Goal: Information Seeking & Learning: Find specific fact

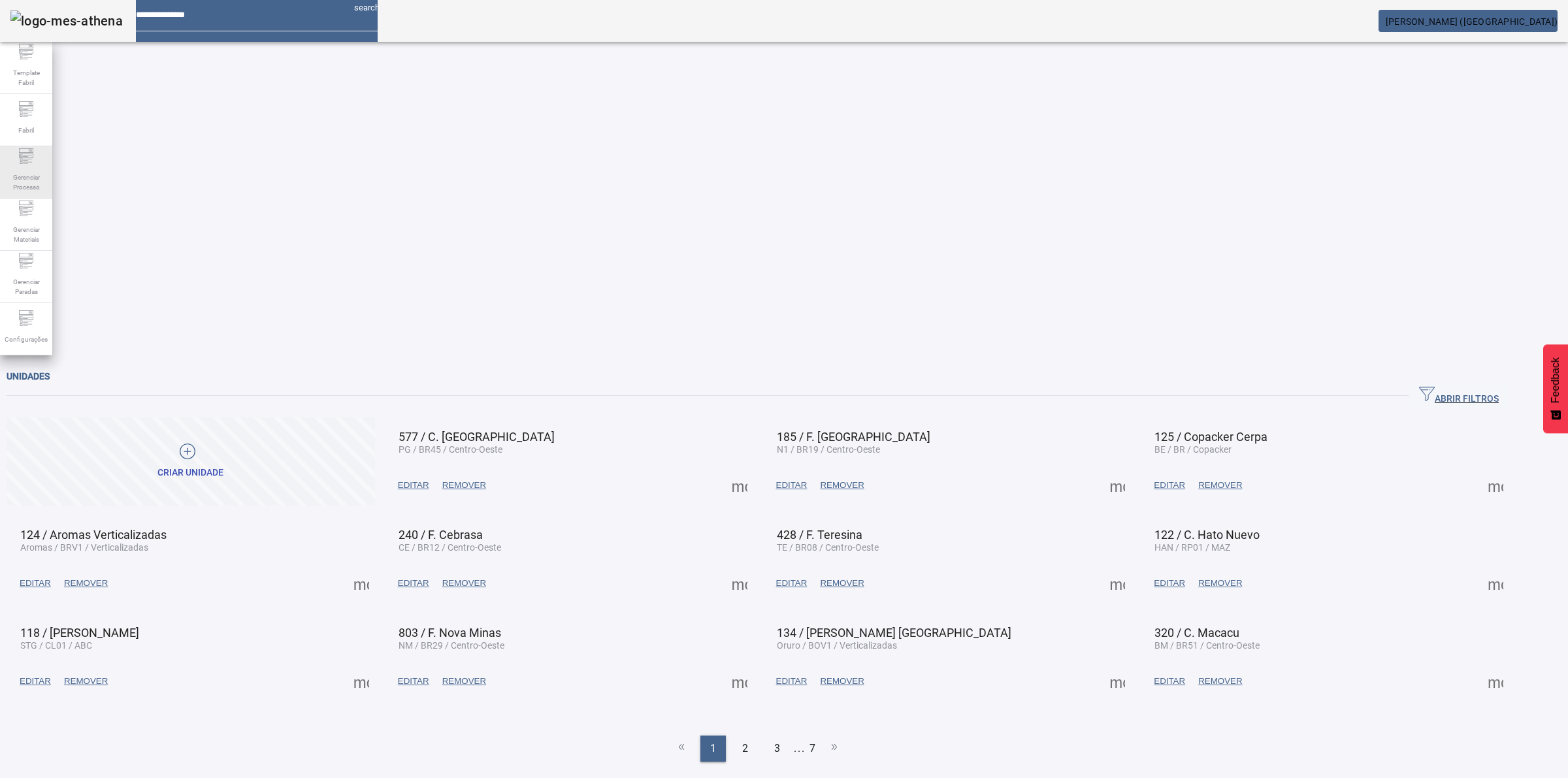
click at [27, 182] on span "Gerenciar Processo" at bounding box center [26, 182] width 39 height 27
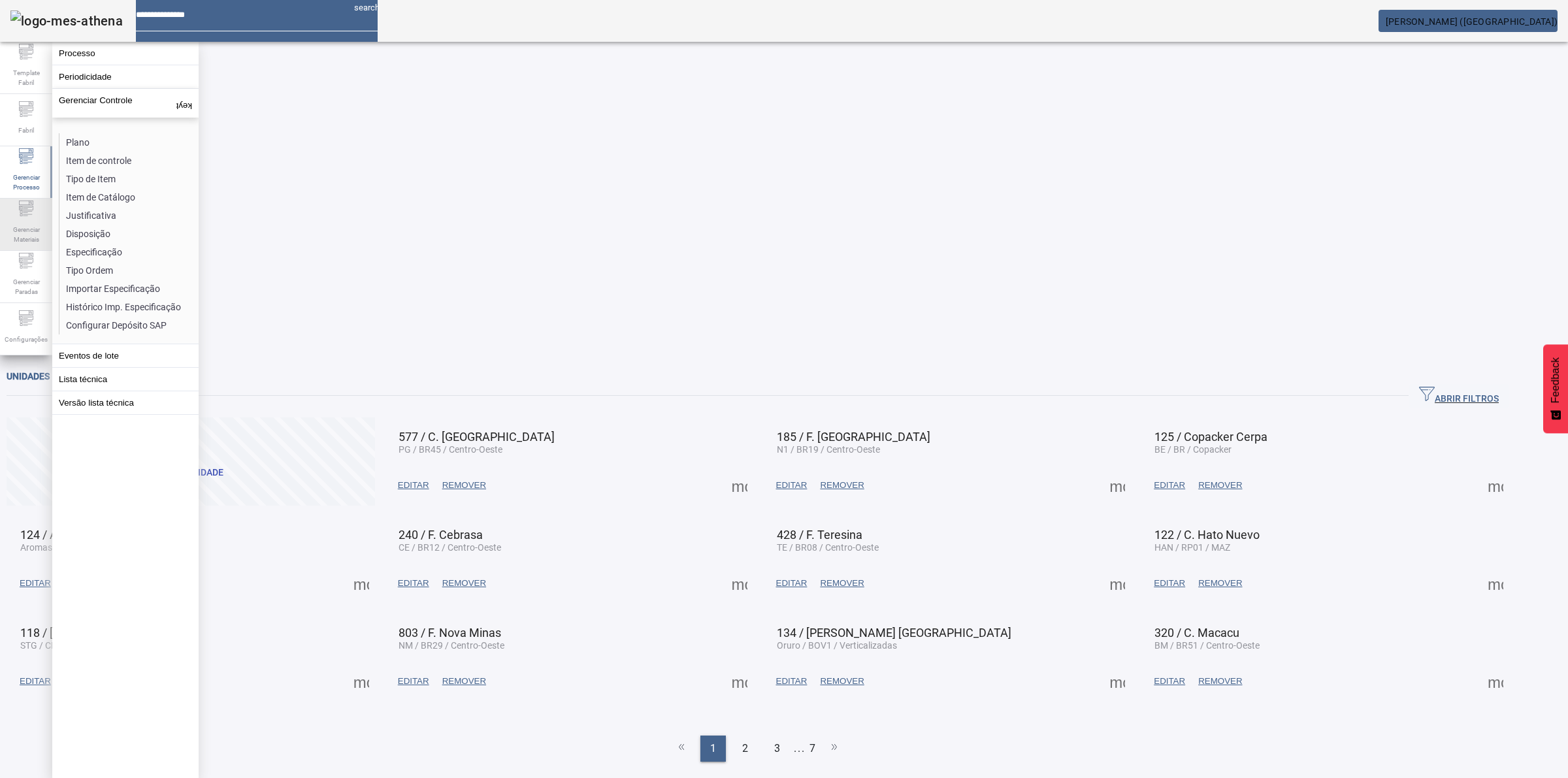
click at [24, 223] on span "Gerenciar Materiais" at bounding box center [26, 234] width 39 height 27
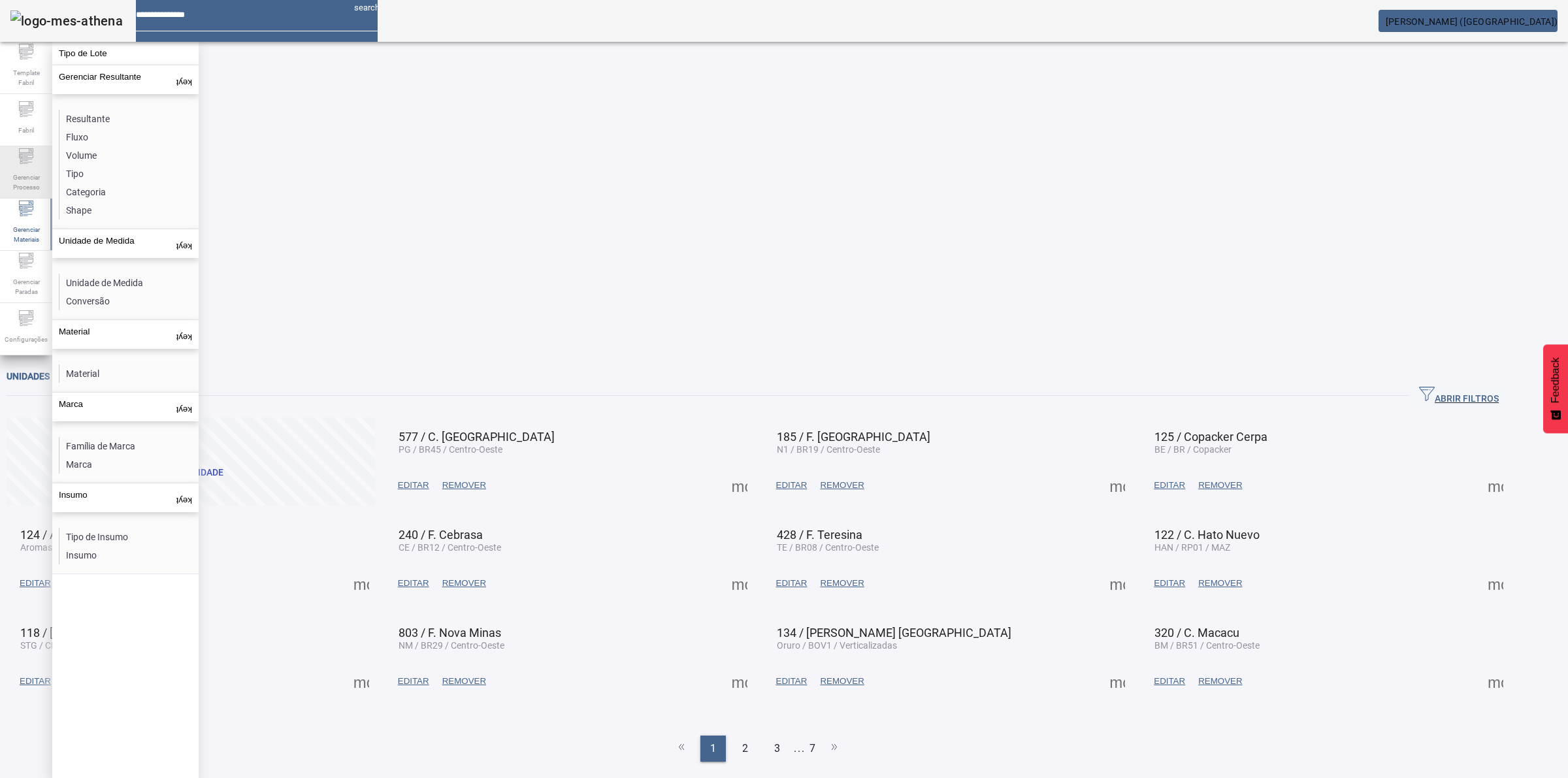
click at [17, 175] on span "Gerenciar Processo" at bounding box center [26, 182] width 39 height 27
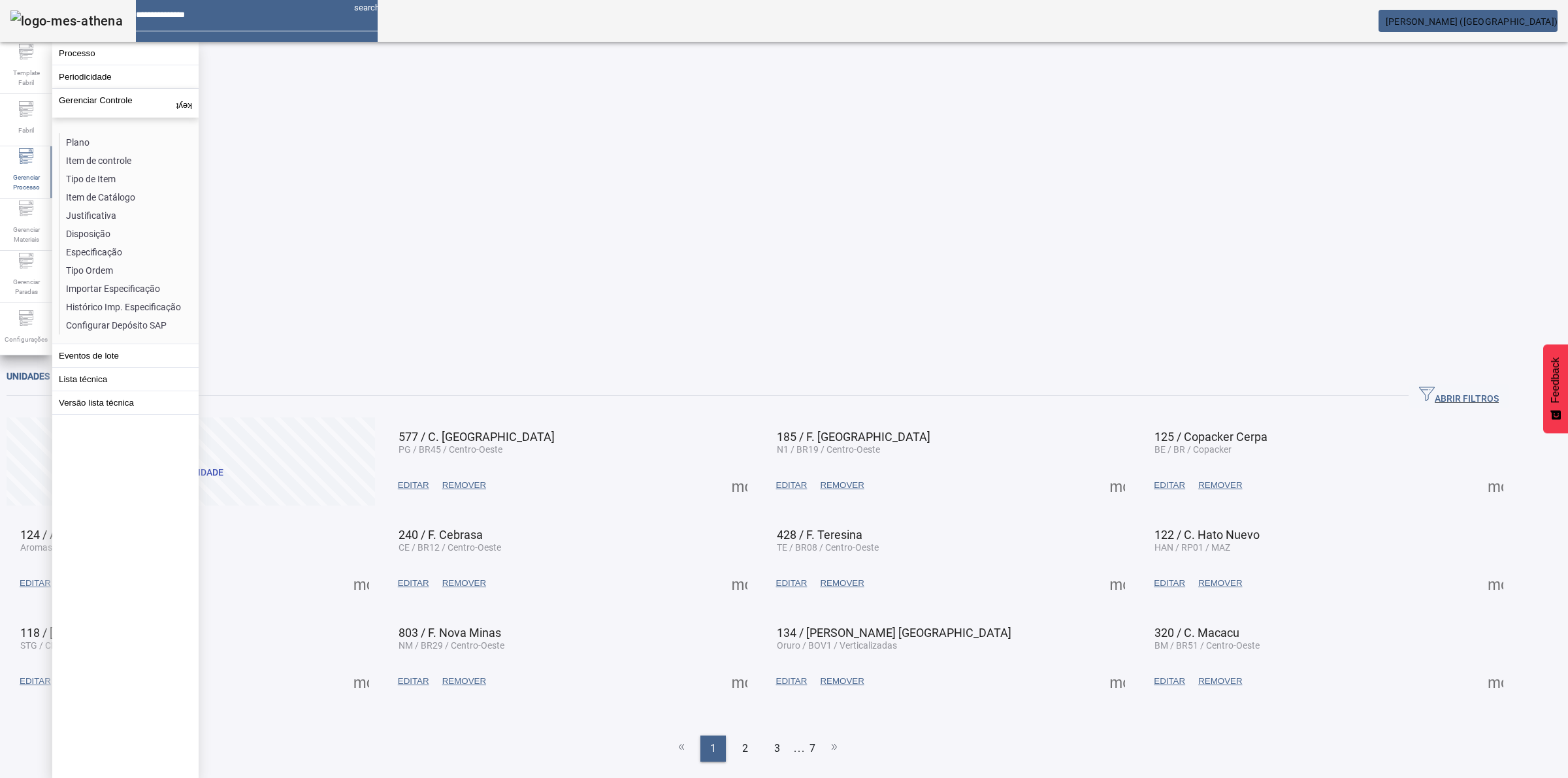
click at [620, 605] on div "Unidades ABRIR FILTROS Pesquise por Código descrição ou sigla LIMPAR FILTRAR Cr…" at bounding box center [757, 726] width 1516 height 730
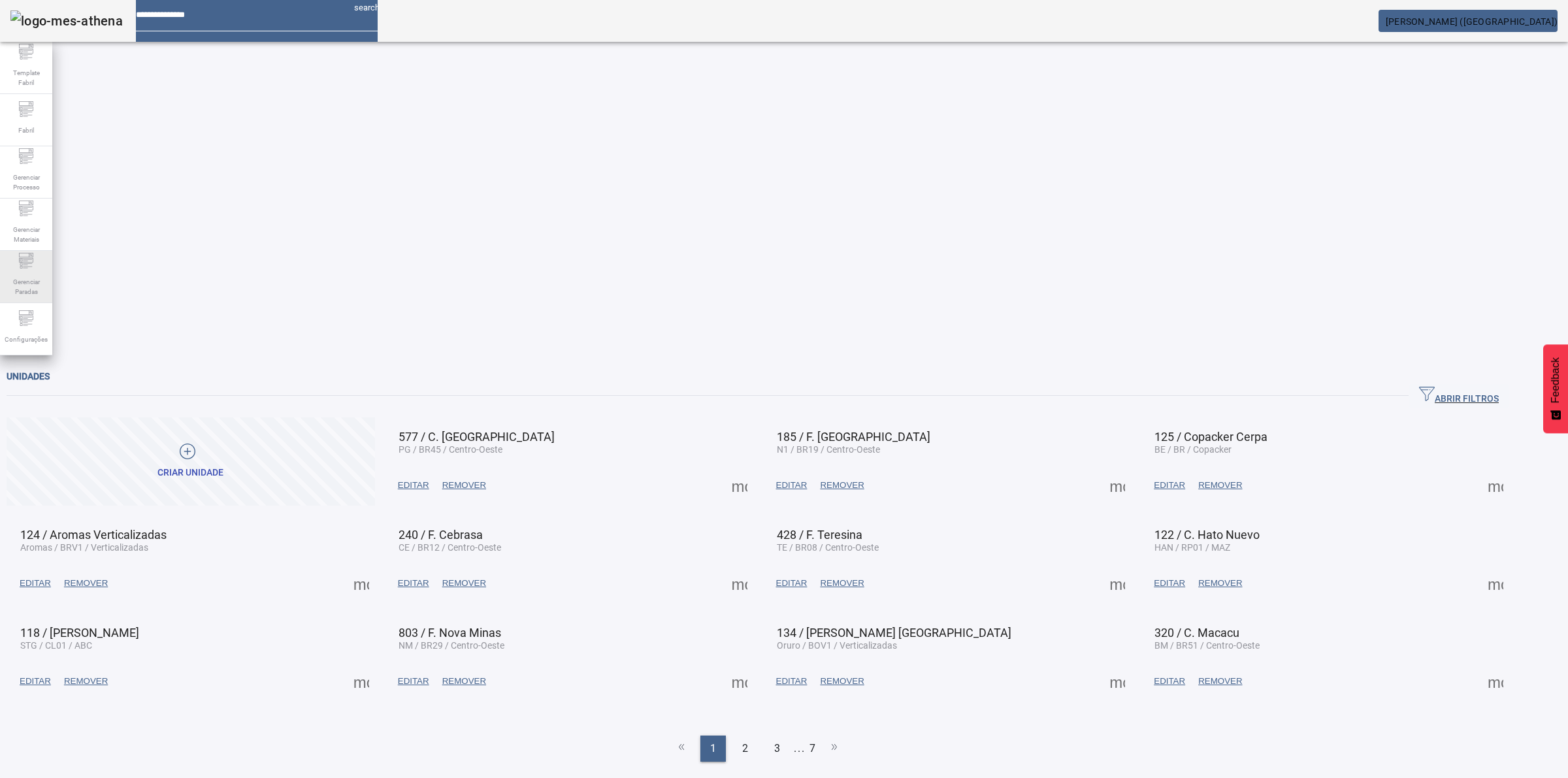
click at [29, 273] on span "Gerenciar Paradas" at bounding box center [26, 286] width 39 height 27
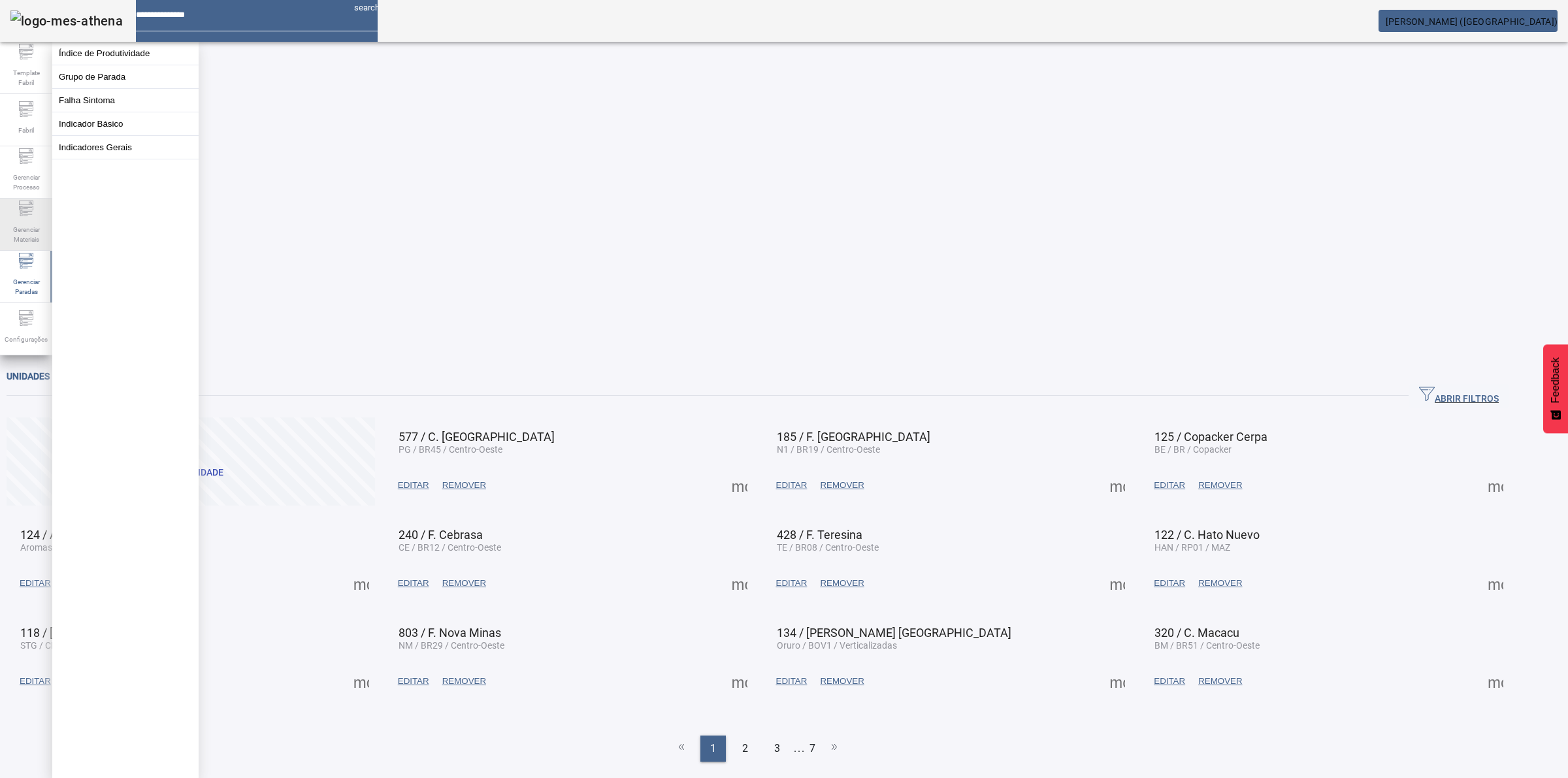
click at [27, 209] on icon at bounding box center [26, 208] width 15 height 5
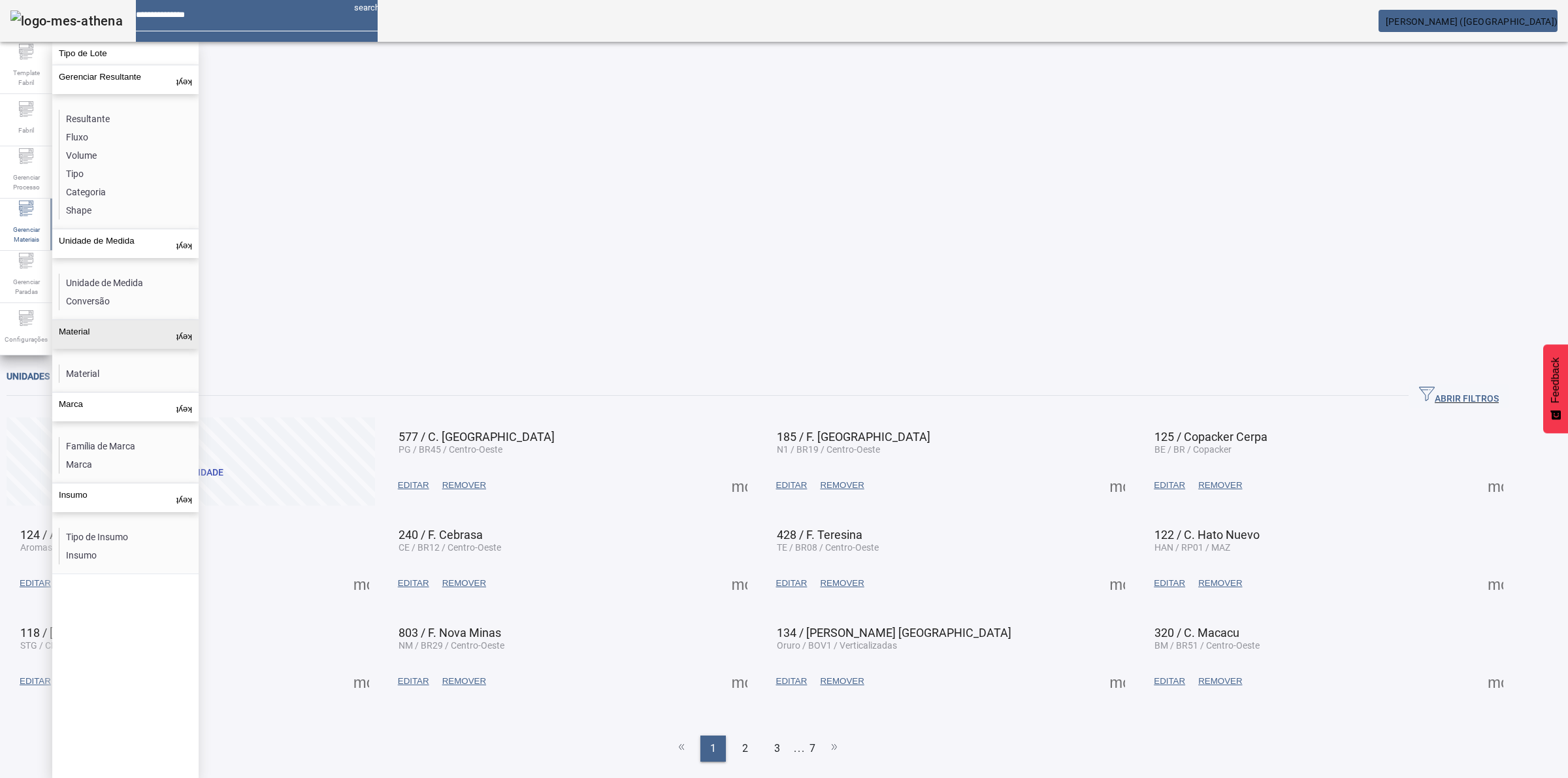
click at [105, 349] on div "Material" at bounding box center [125, 371] width 146 height 43
click at [96, 365] on li "Material" at bounding box center [129, 374] width 138 height 18
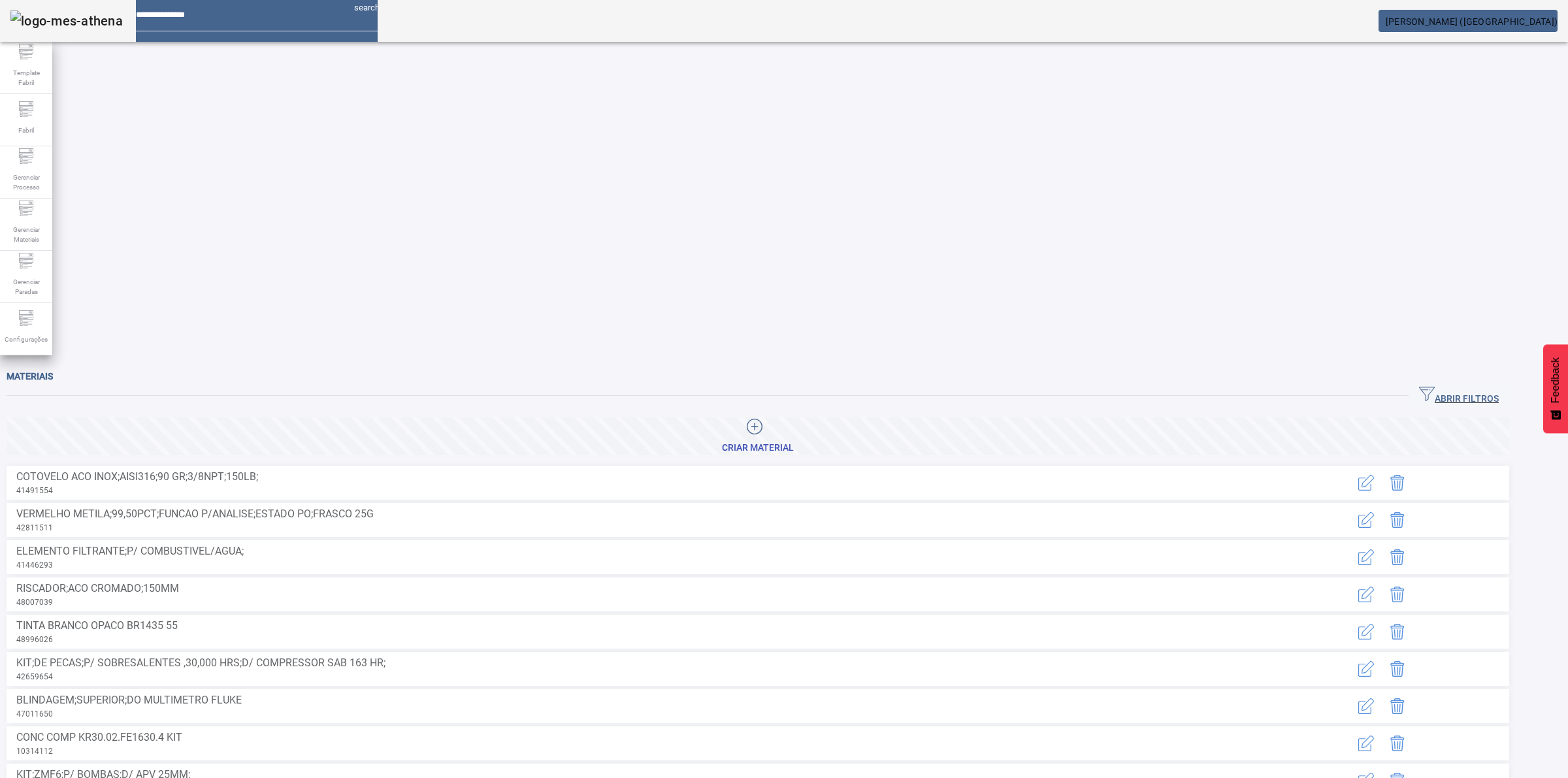
click at [1499, 386] on span "ABRIR FILTROS" at bounding box center [1459, 396] width 80 height 20
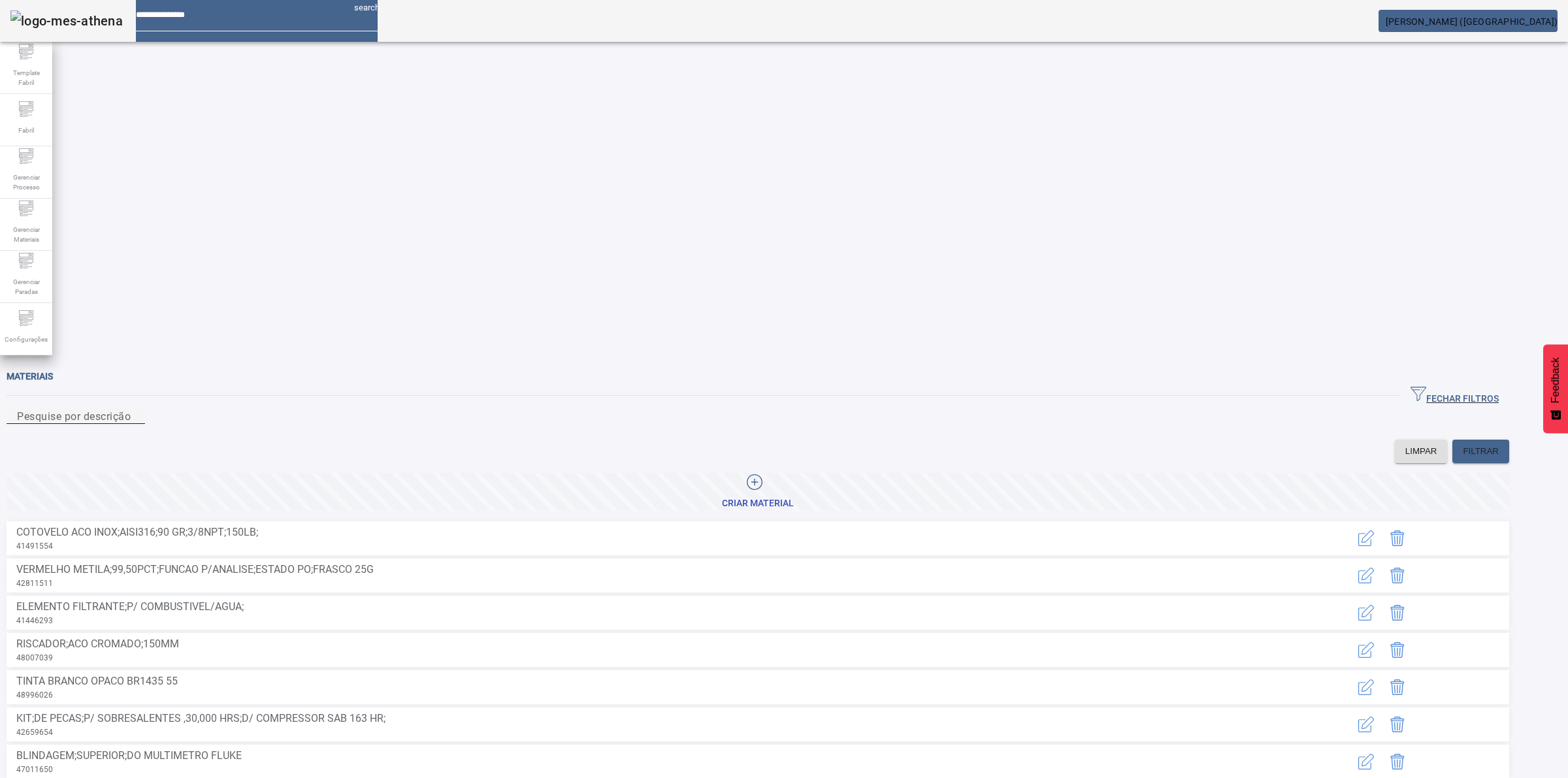
click at [134, 409] on input "Pesquise por descrição" at bounding box center [76, 416] width 117 height 15
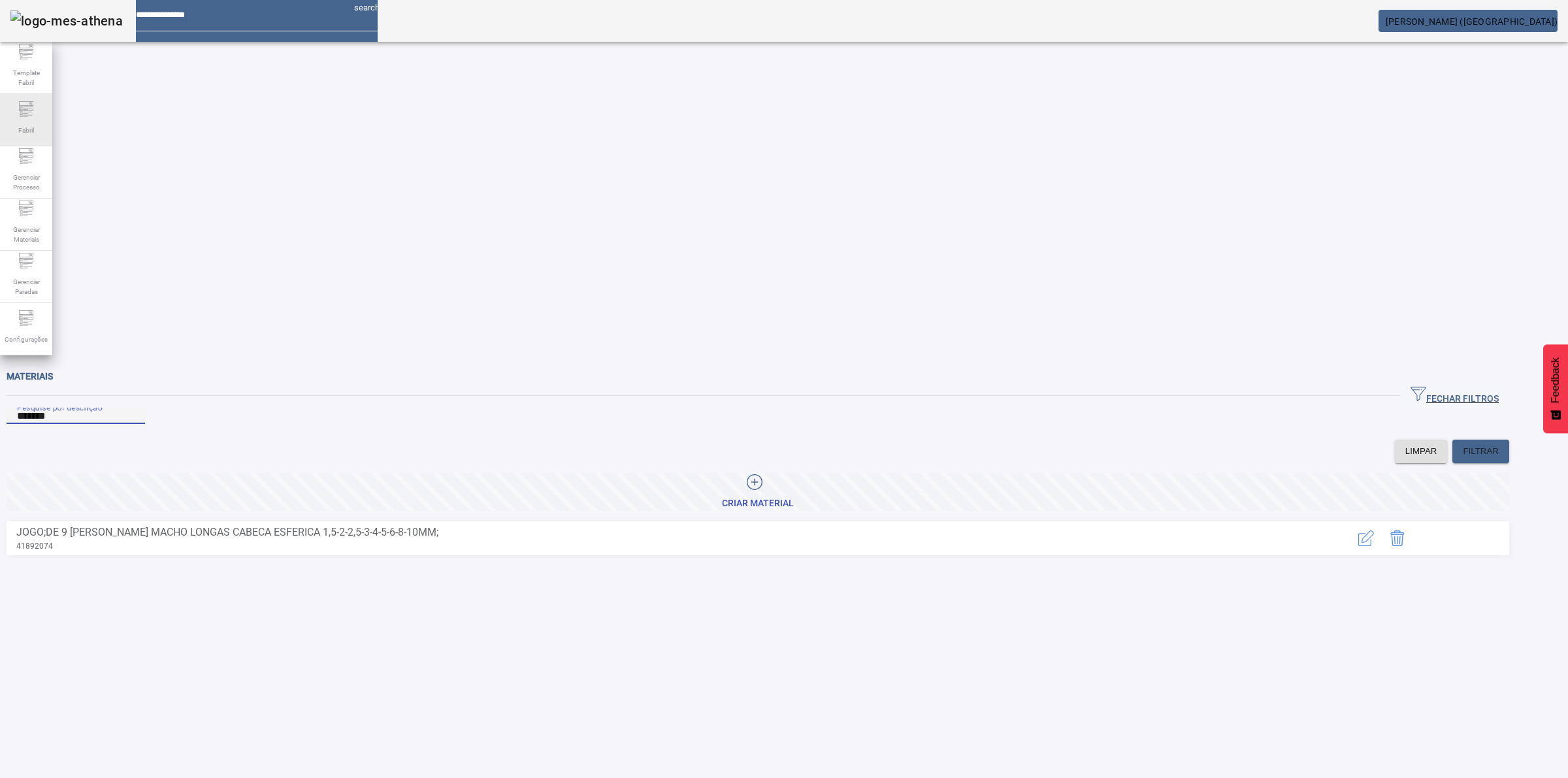
drag, startPoint x: -8, startPoint y: 127, endPoint x: 7, endPoint y: 138, distance: 18.6
click at [0, 128] on html "search [PERSON_NAME] (AmbevTech) Template Fabril Fabril Gerenciar Processo Gere…" at bounding box center [784, 389] width 1568 height 778
type input "********"
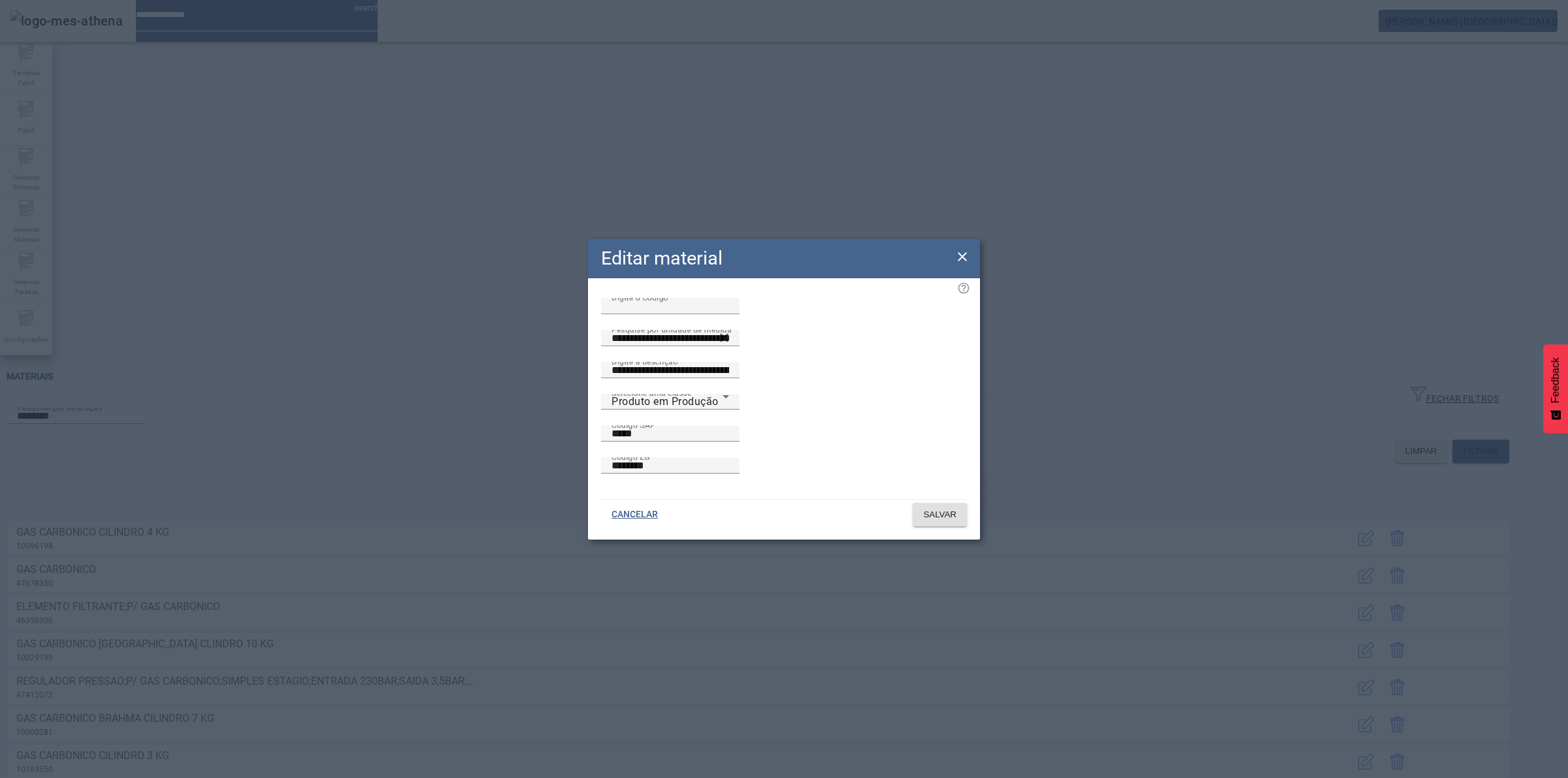
click at [961, 264] on icon at bounding box center [962, 257] width 15 height 15
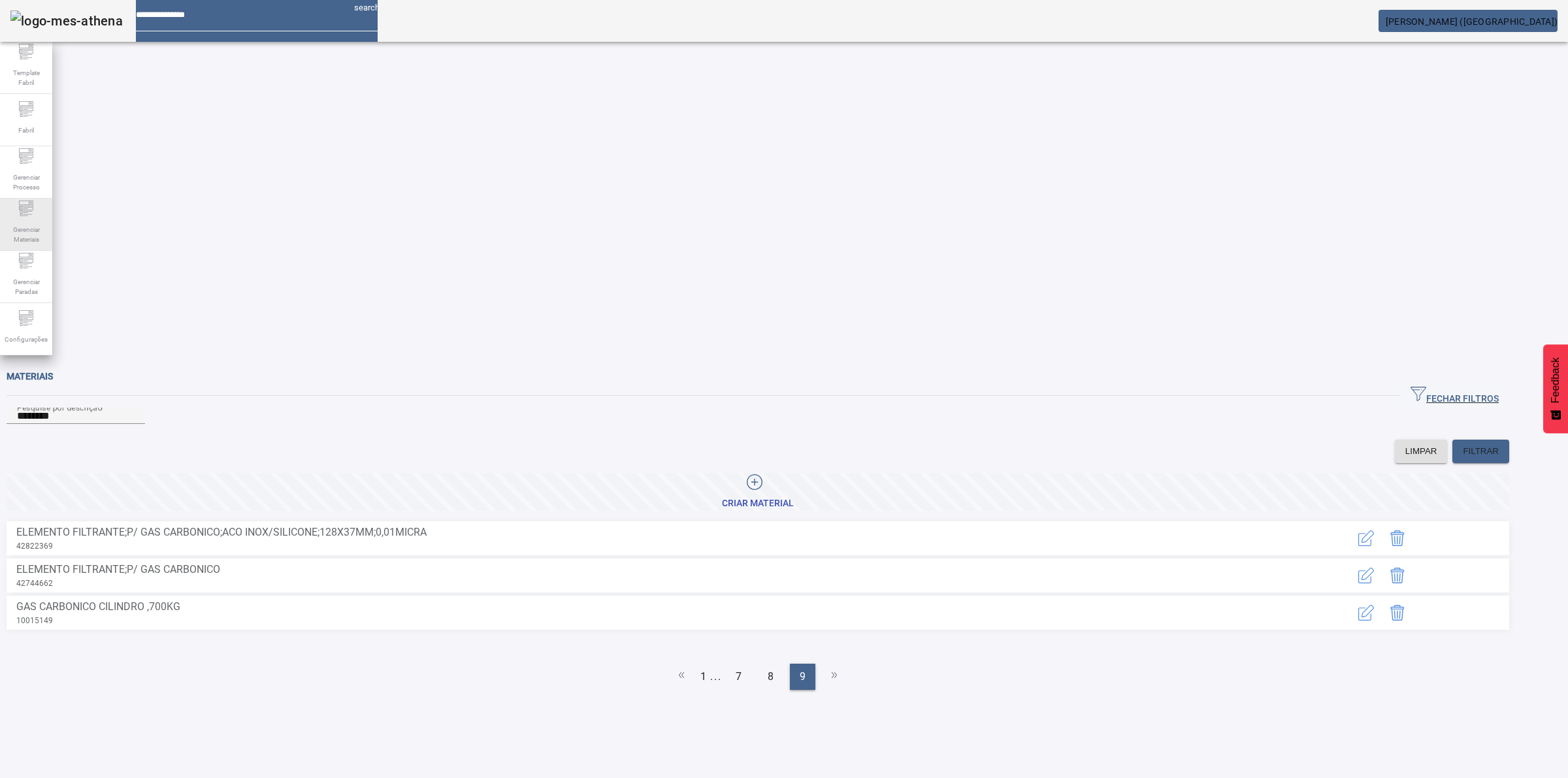
click at [39, 227] on span "Gerenciar Materiais" at bounding box center [26, 234] width 39 height 27
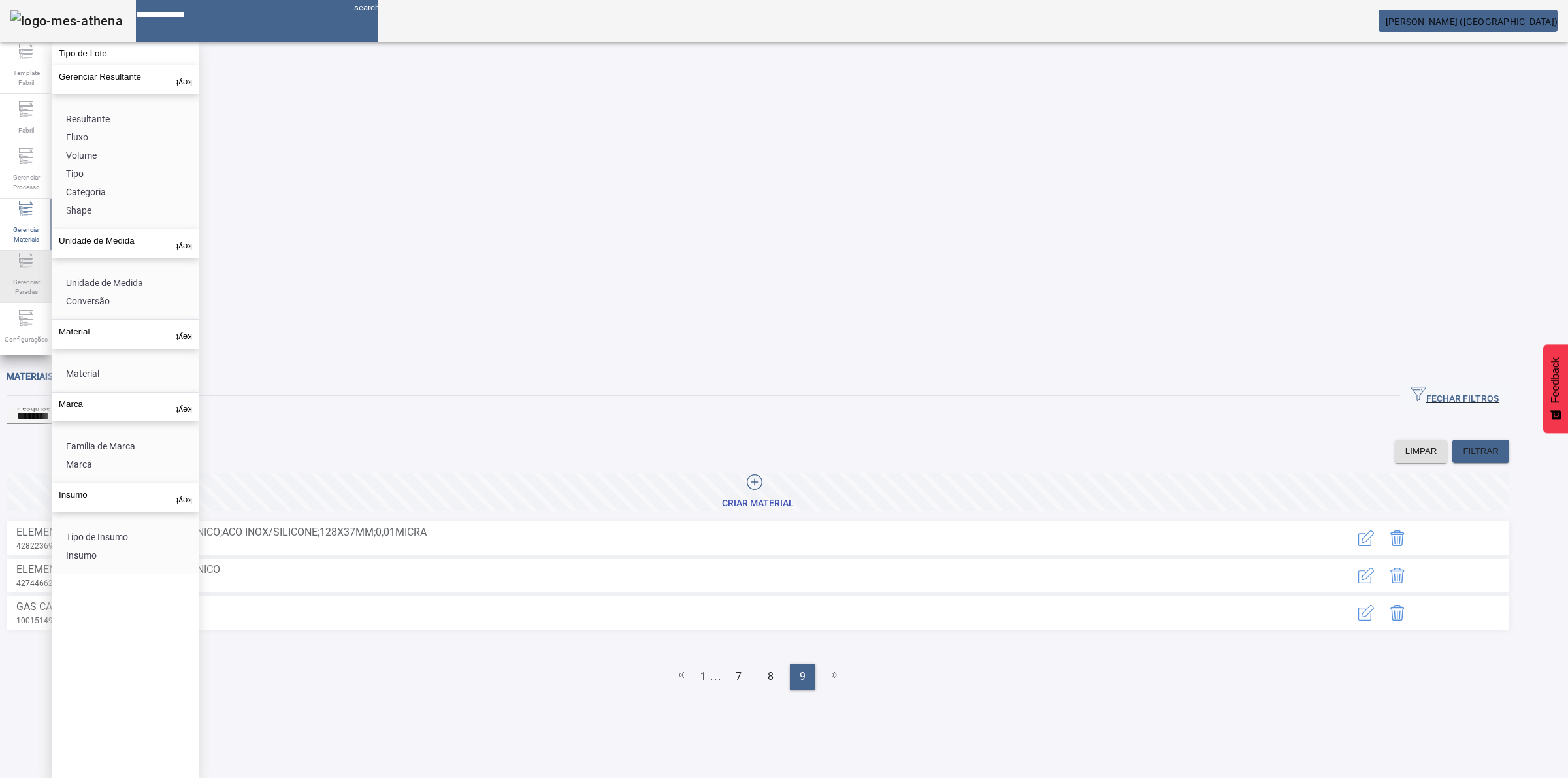
click at [20, 274] on span "Gerenciar Paradas" at bounding box center [26, 286] width 39 height 27
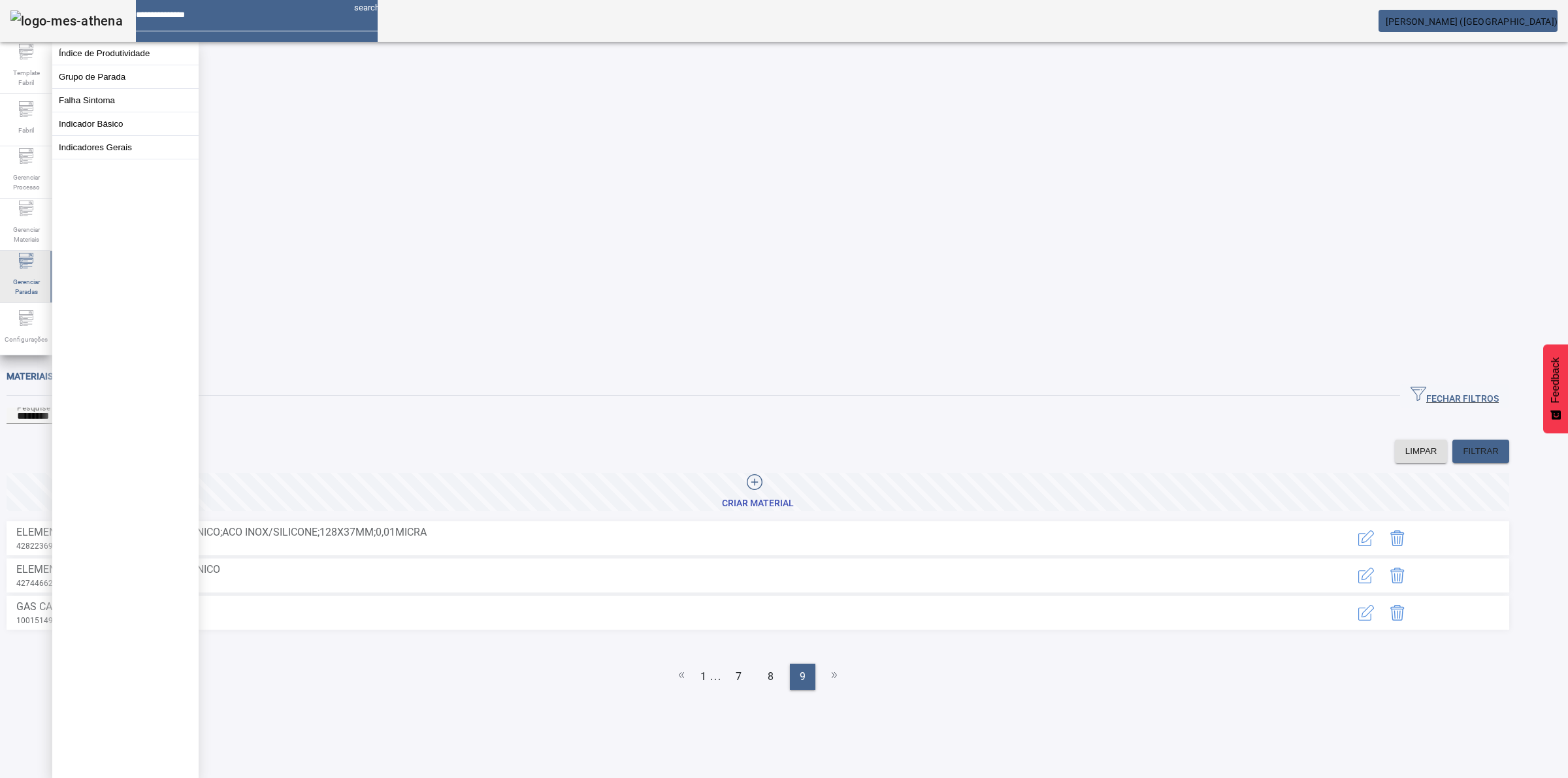
drag, startPoint x: 27, startPoint y: 311, endPoint x: 27, endPoint y: 302, distance: 9.0
click at [28, 311] on div "Configurações" at bounding box center [26, 329] width 52 height 52
click at [20, 269] on icon at bounding box center [26, 260] width 15 height 15
click at [20, 227] on span "Gerenciar Materiais" at bounding box center [26, 234] width 39 height 27
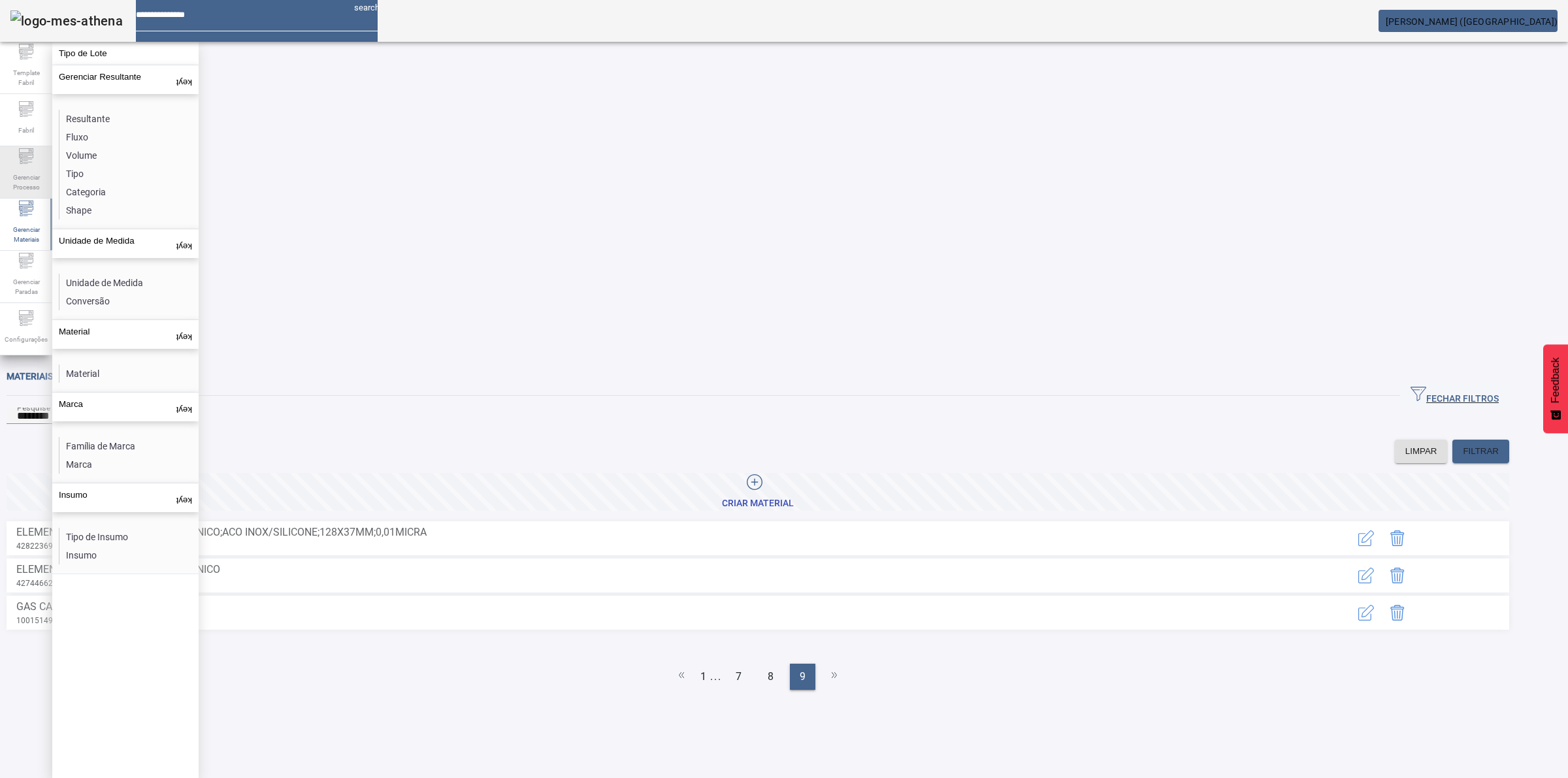
click at [17, 181] on span "Gerenciar Processo" at bounding box center [26, 182] width 39 height 27
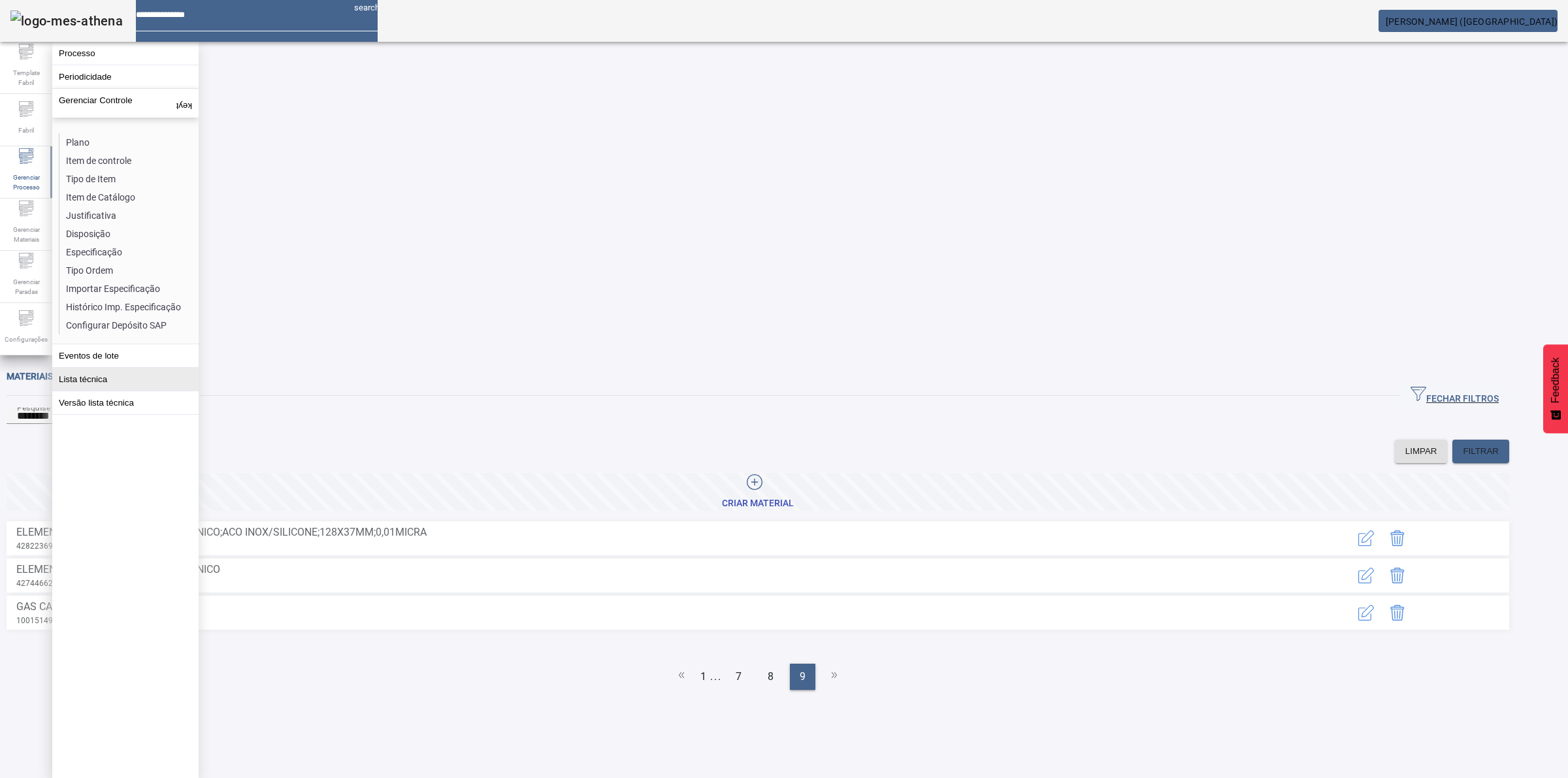
click at [79, 381] on button "Lista técnica" at bounding box center [125, 379] width 146 height 23
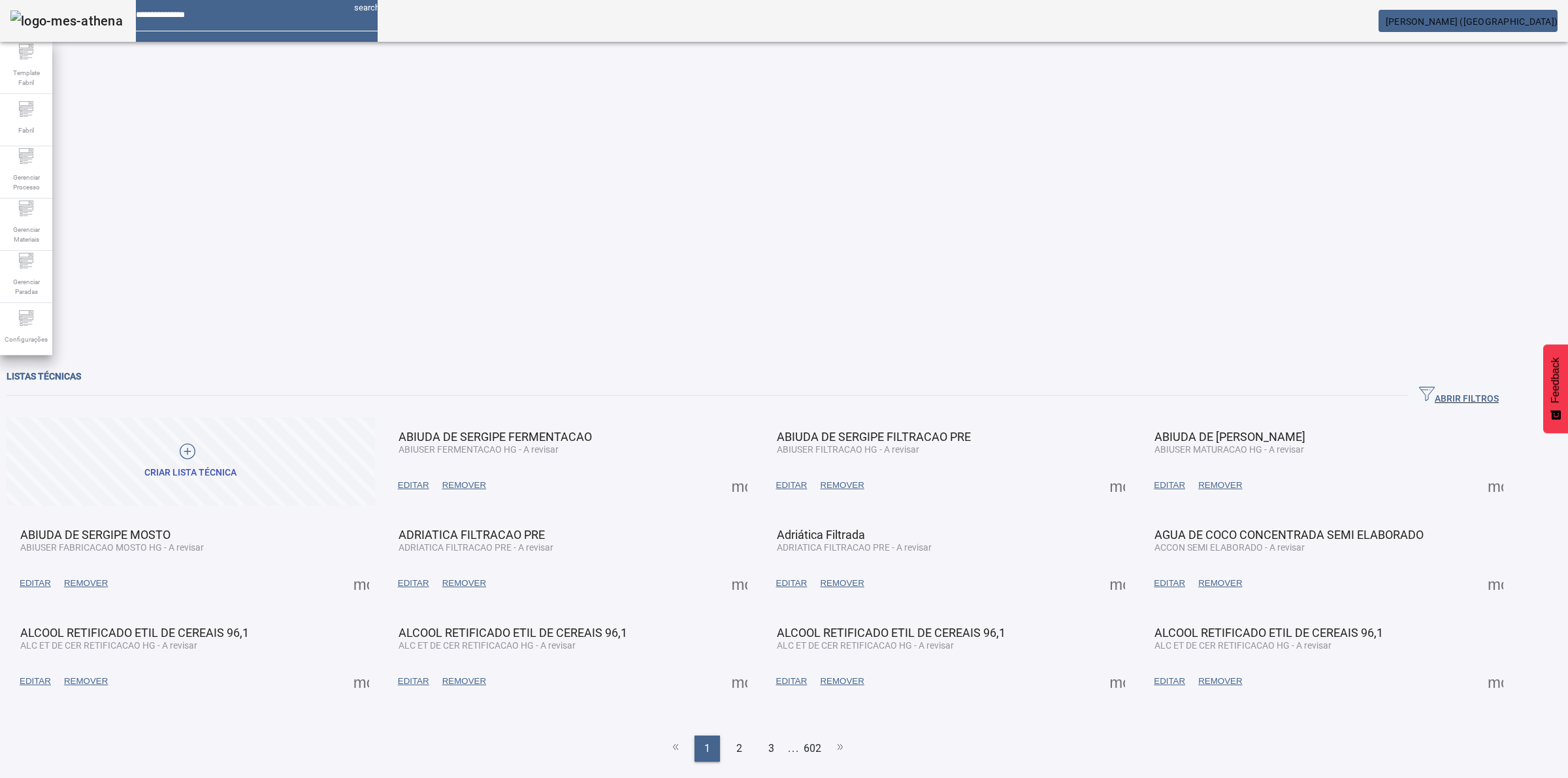
click at [1499, 386] on span "ABRIR FILTROS" at bounding box center [1459, 396] width 80 height 20
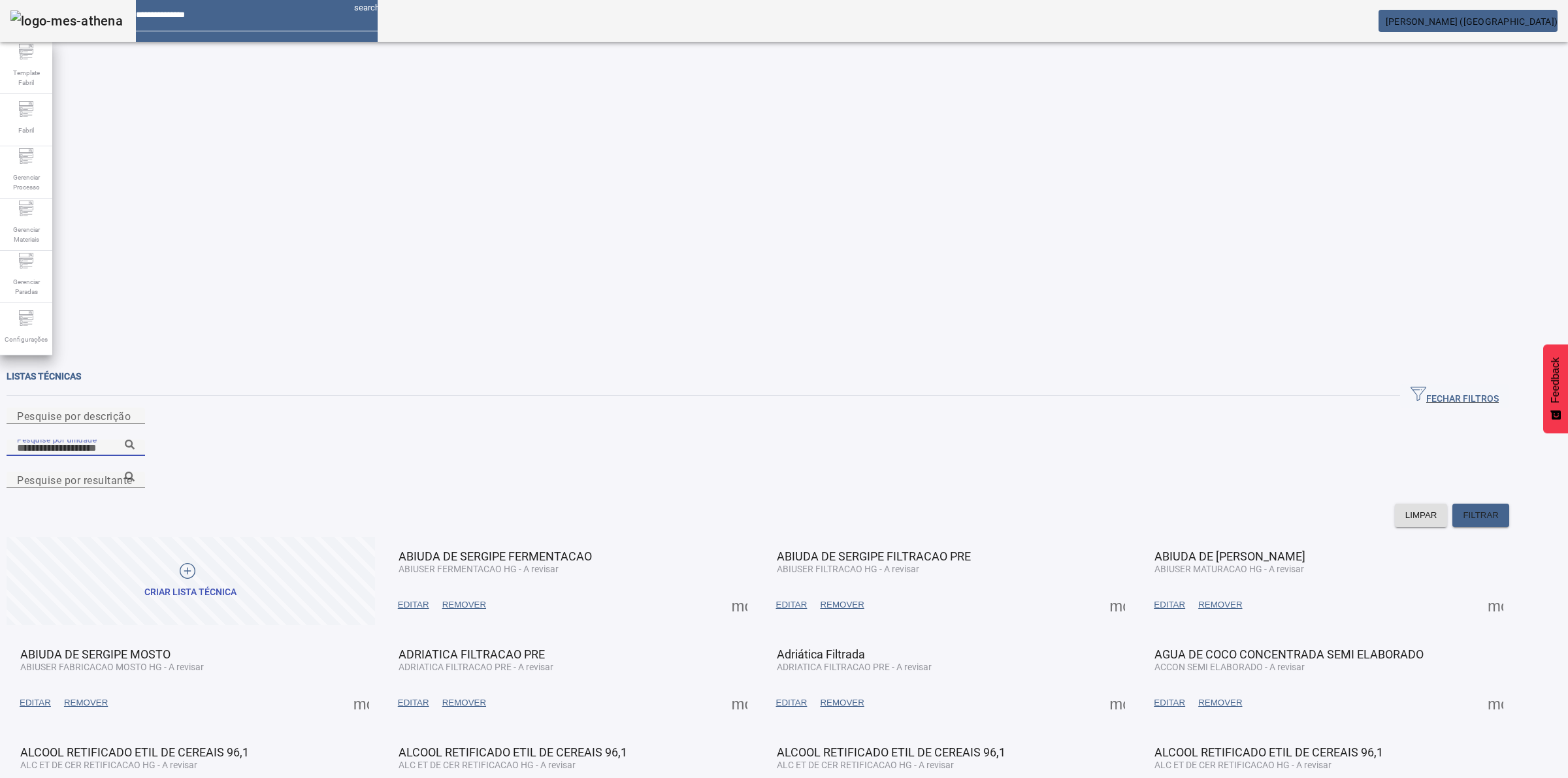
click at [134, 441] on input "Pesquise por unidade" at bounding box center [76, 448] width 117 height 15
click at [134, 441] on input "****" at bounding box center [76, 448] width 117 height 15
click at [134, 440] on icon at bounding box center [129, 445] width 10 height 10
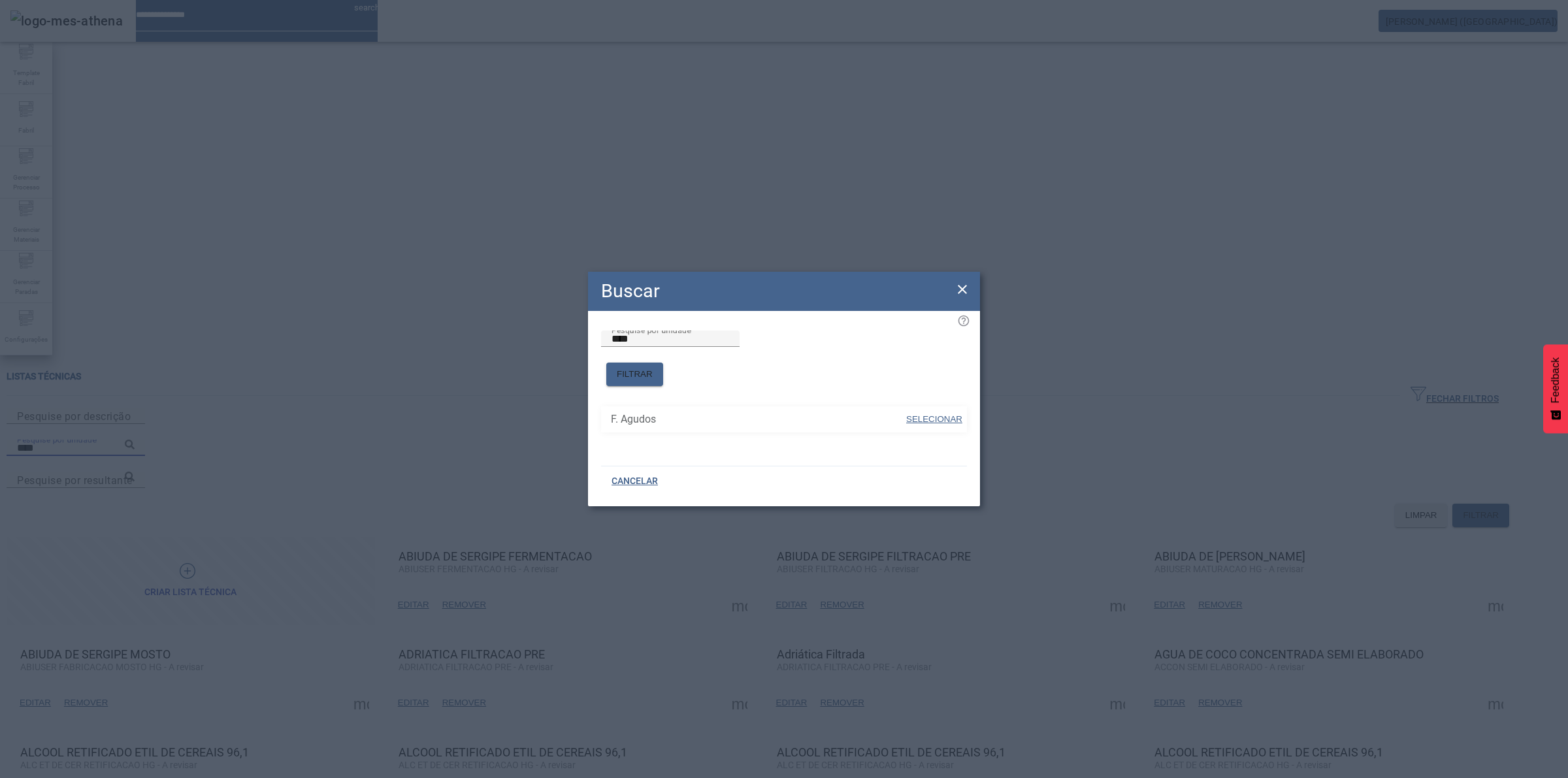
click at [915, 414] on span "SELECIONAR" at bounding box center [934, 419] width 56 height 10
type input "*********"
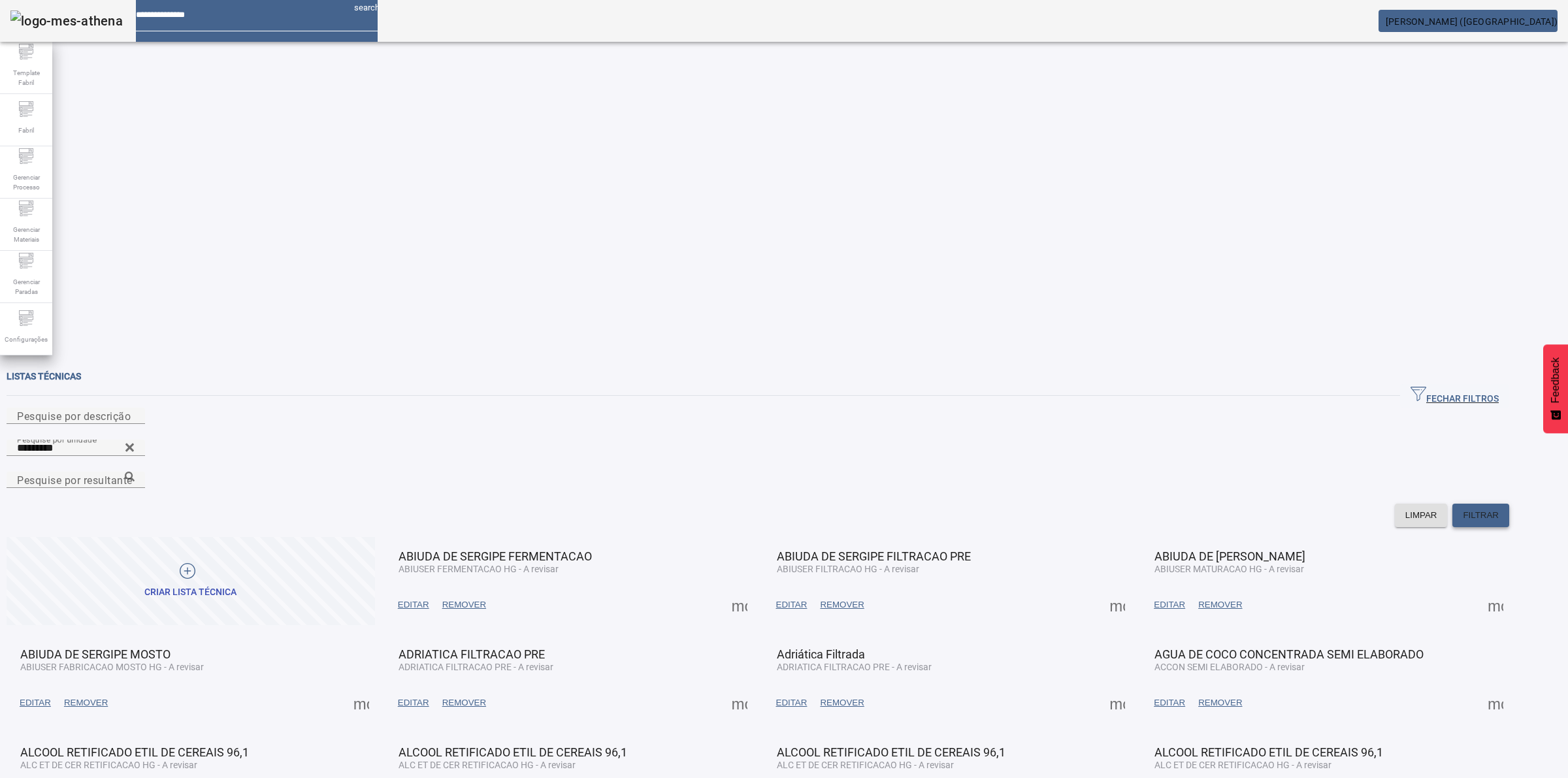
click at [1499, 509] on span "FILTRAR" at bounding box center [1480, 516] width 36 height 13
click at [134, 472] on input "Pesquise por resultante" at bounding box center [76, 480] width 117 height 15
type input "*****"
click at [1499, 509] on span "FILTRAR" at bounding box center [1480, 516] width 36 height 13
click at [134, 472] on icon at bounding box center [129, 476] width 10 height 10
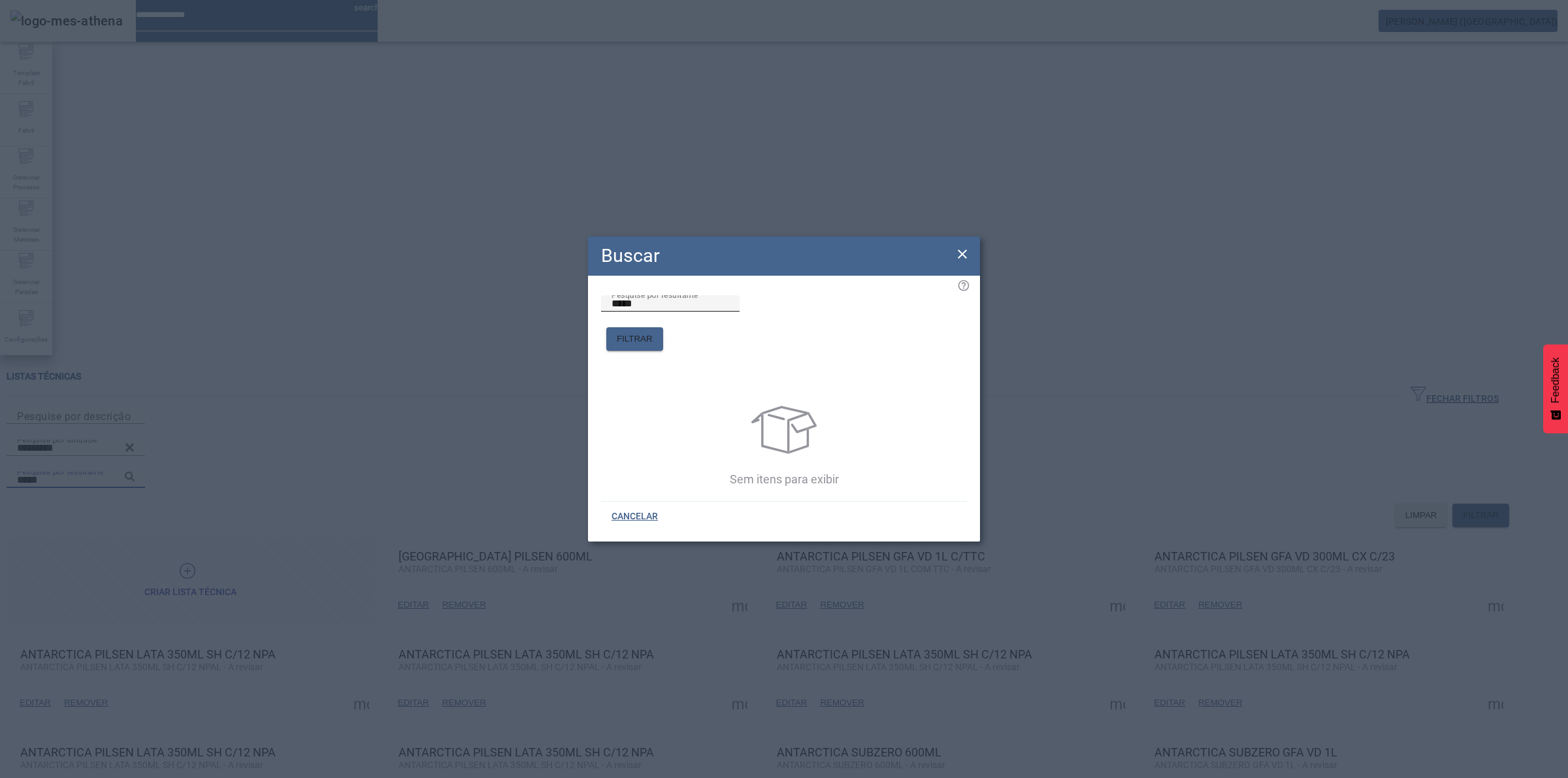
click at [729, 312] on input "*****" at bounding box center [670, 304] width 117 height 15
type input "*******"
click at [653, 332] on span "FILTRAR" at bounding box center [634, 339] width 36 height 13
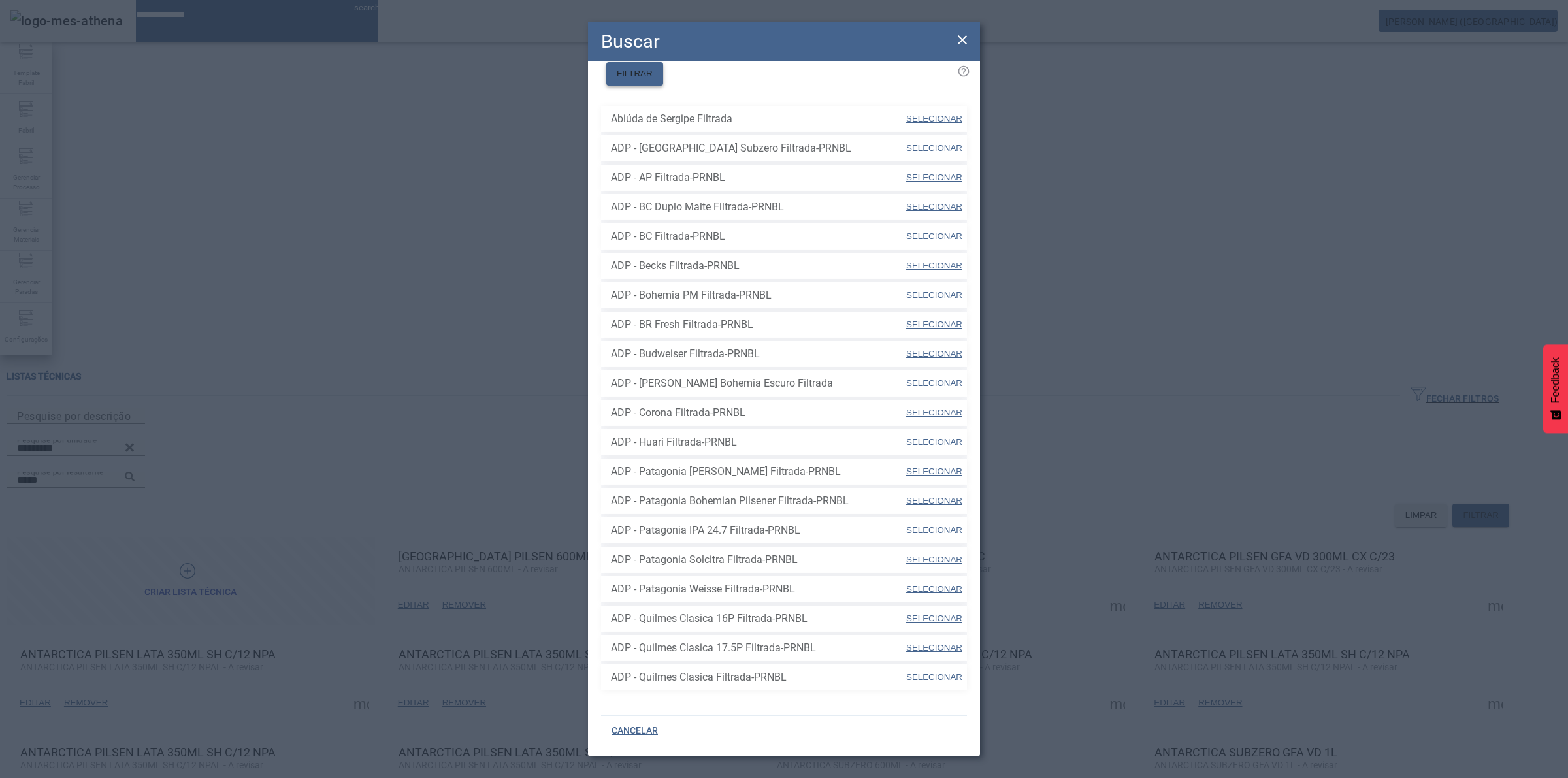
scroll to position [92, 0]
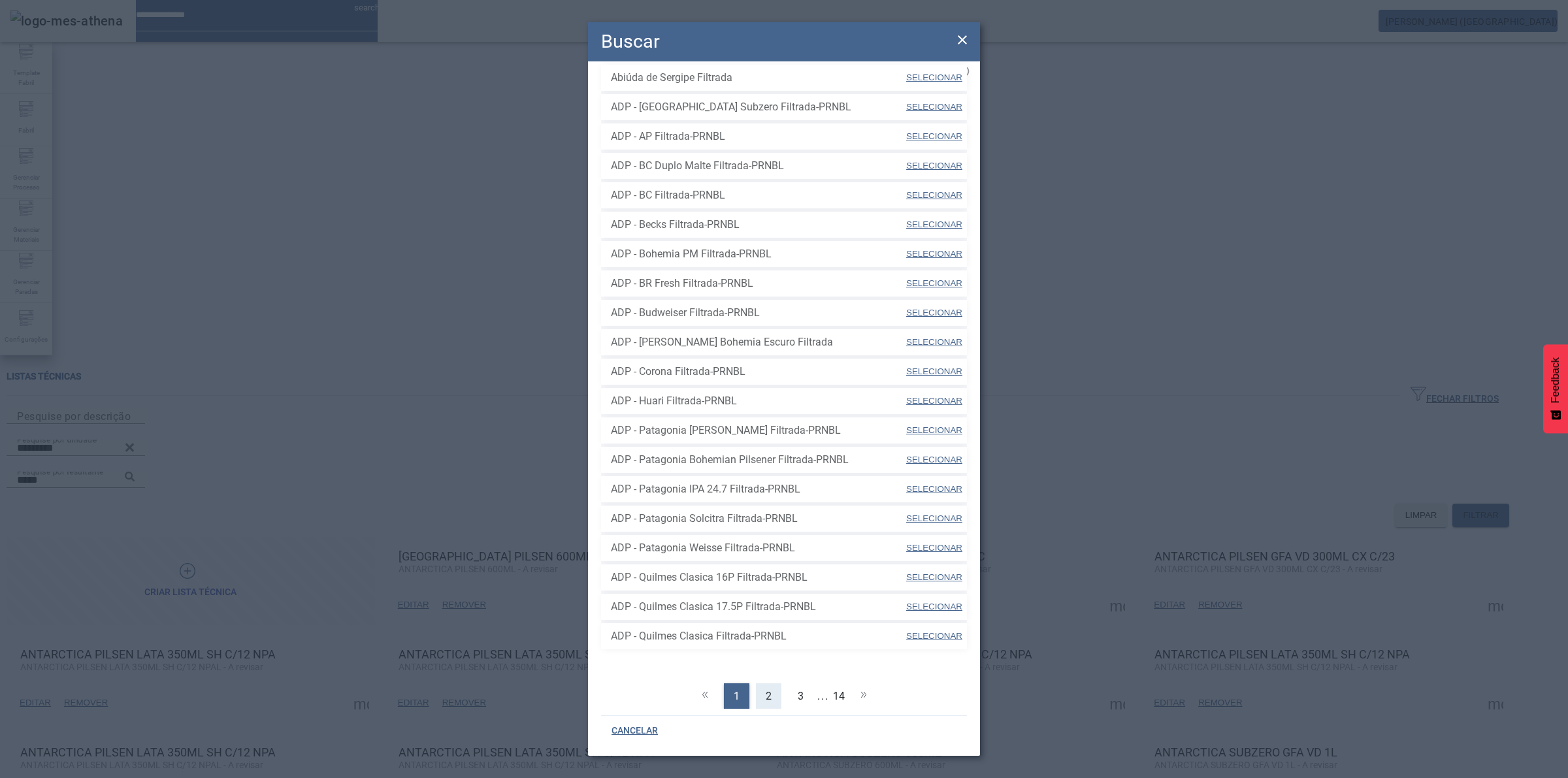
click at [768, 684] on div "2" at bounding box center [769, 696] width 25 height 26
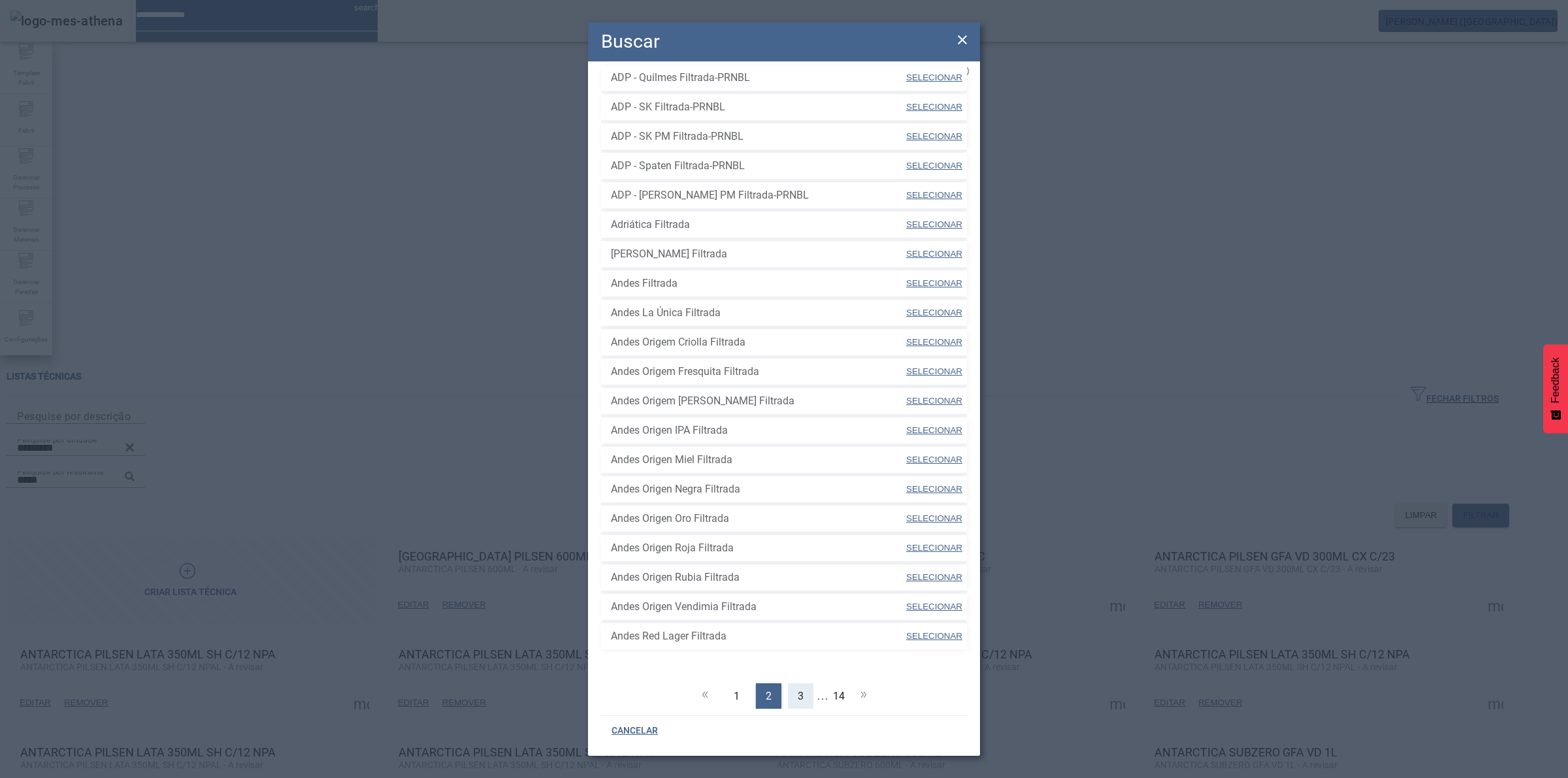
click at [798, 689] on span "3" at bounding box center [801, 697] width 6 height 15
click at [796, 684] on div "4" at bounding box center [806, 696] width 25 height 26
click at [906, 543] on span "SELECIONAR" at bounding box center [934, 548] width 56 height 10
type input "**********"
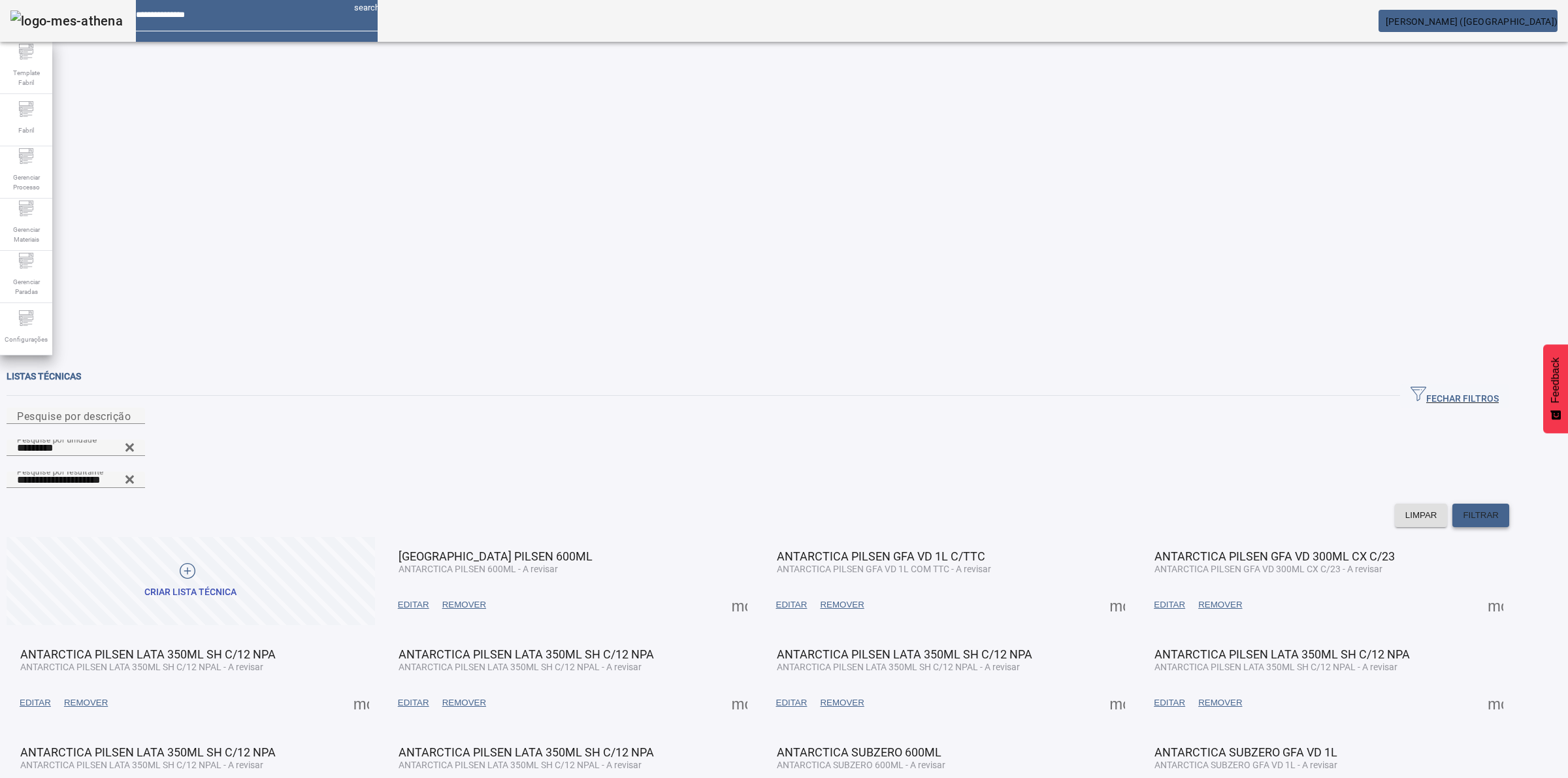
click at [1509, 500] on span at bounding box center [1480, 516] width 57 height 31
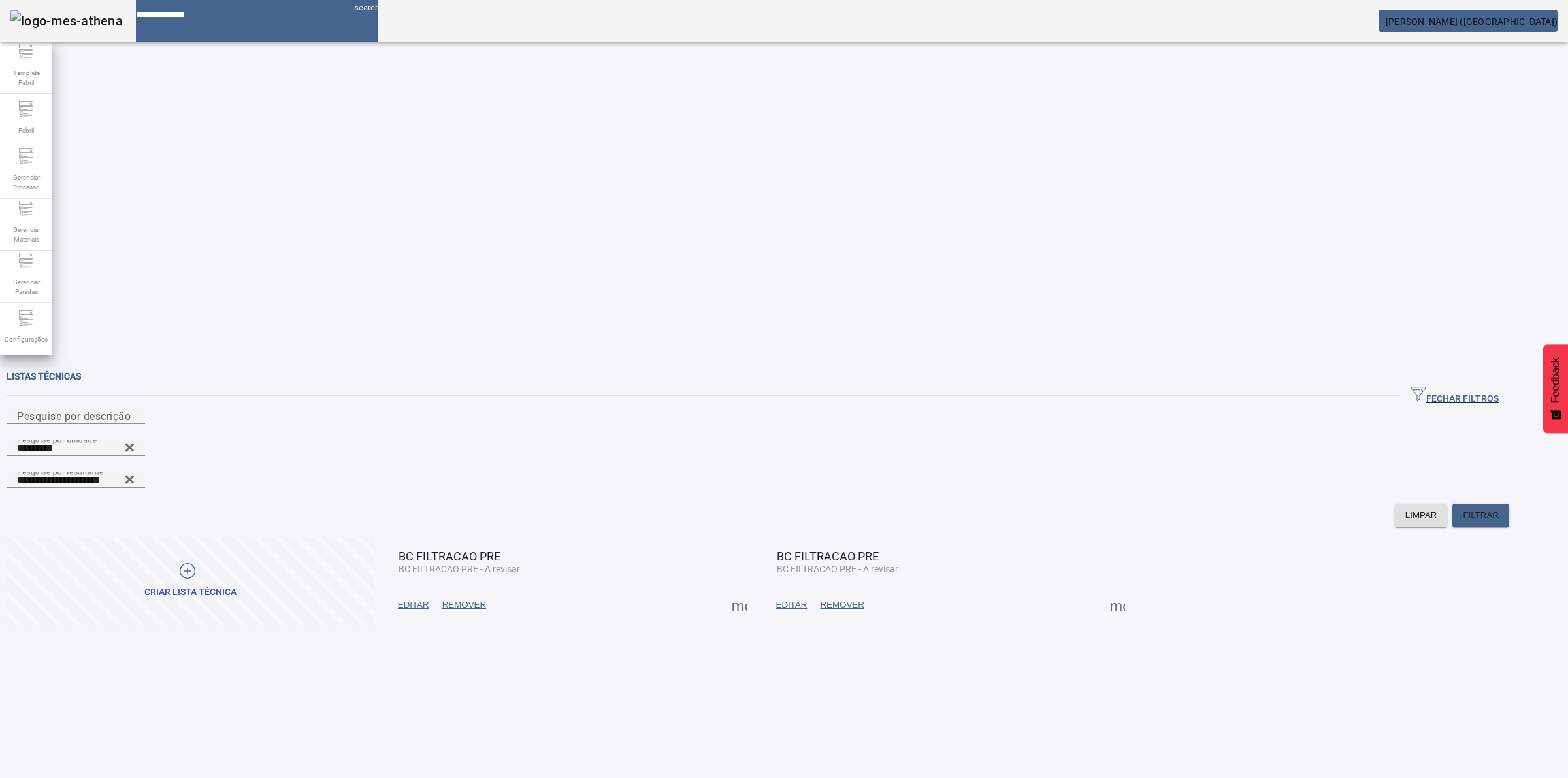
click at [755, 590] on span at bounding box center [739, 605] width 31 height 31
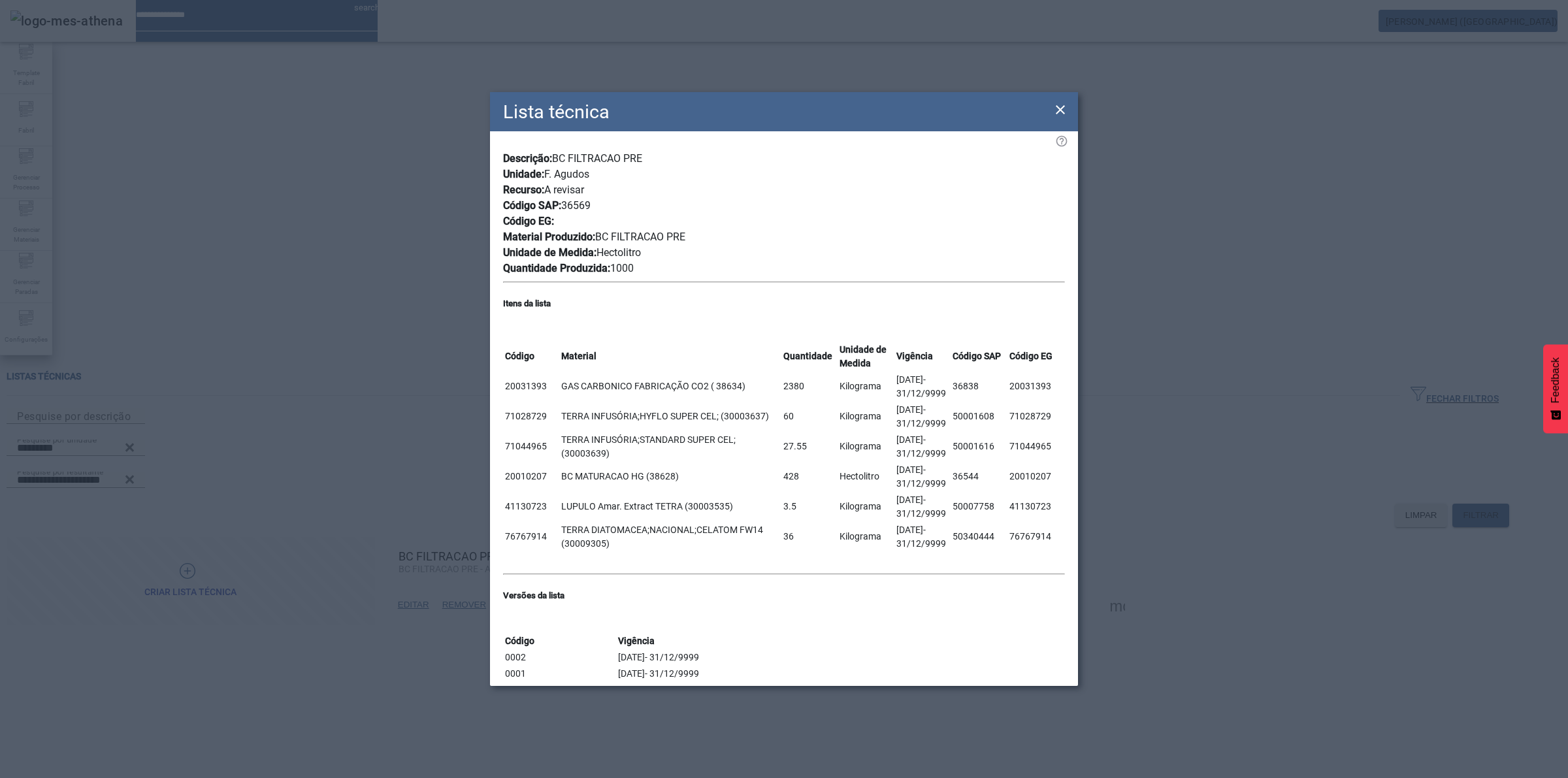
click at [1065, 102] on icon at bounding box center [1060, 110] width 15 height 15
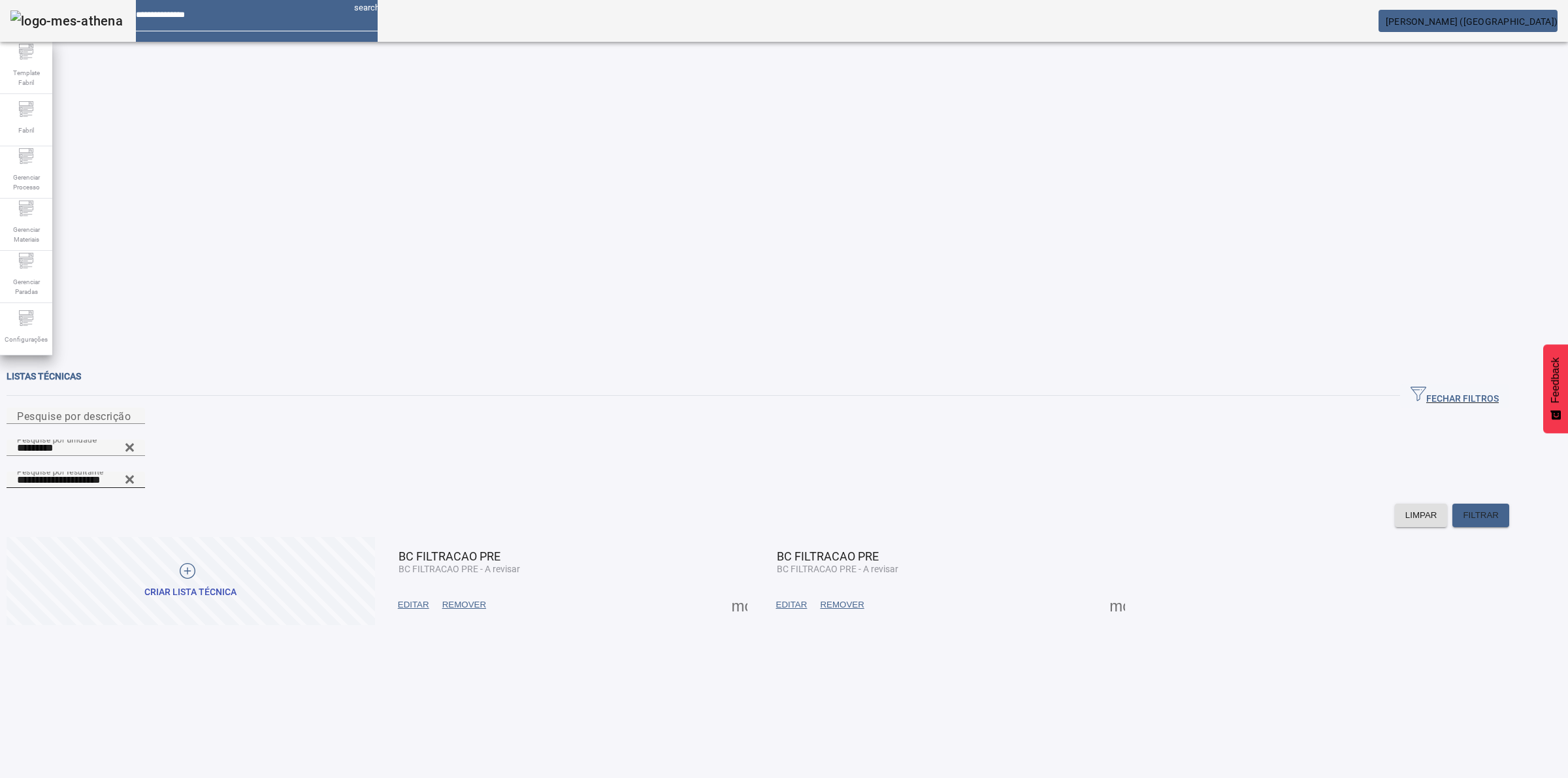
drag, startPoint x: 2, startPoint y: 94, endPoint x: 1527, endPoint y: 116, distance: 1525.2
click at [134, 472] on div "**********" at bounding box center [76, 479] width 117 height 16
click at [1509, 472] on div "**********" at bounding box center [757, 488] width 1502 height 32
click at [134, 475] on icon at bounding box center [129, 479] width 8 height 8
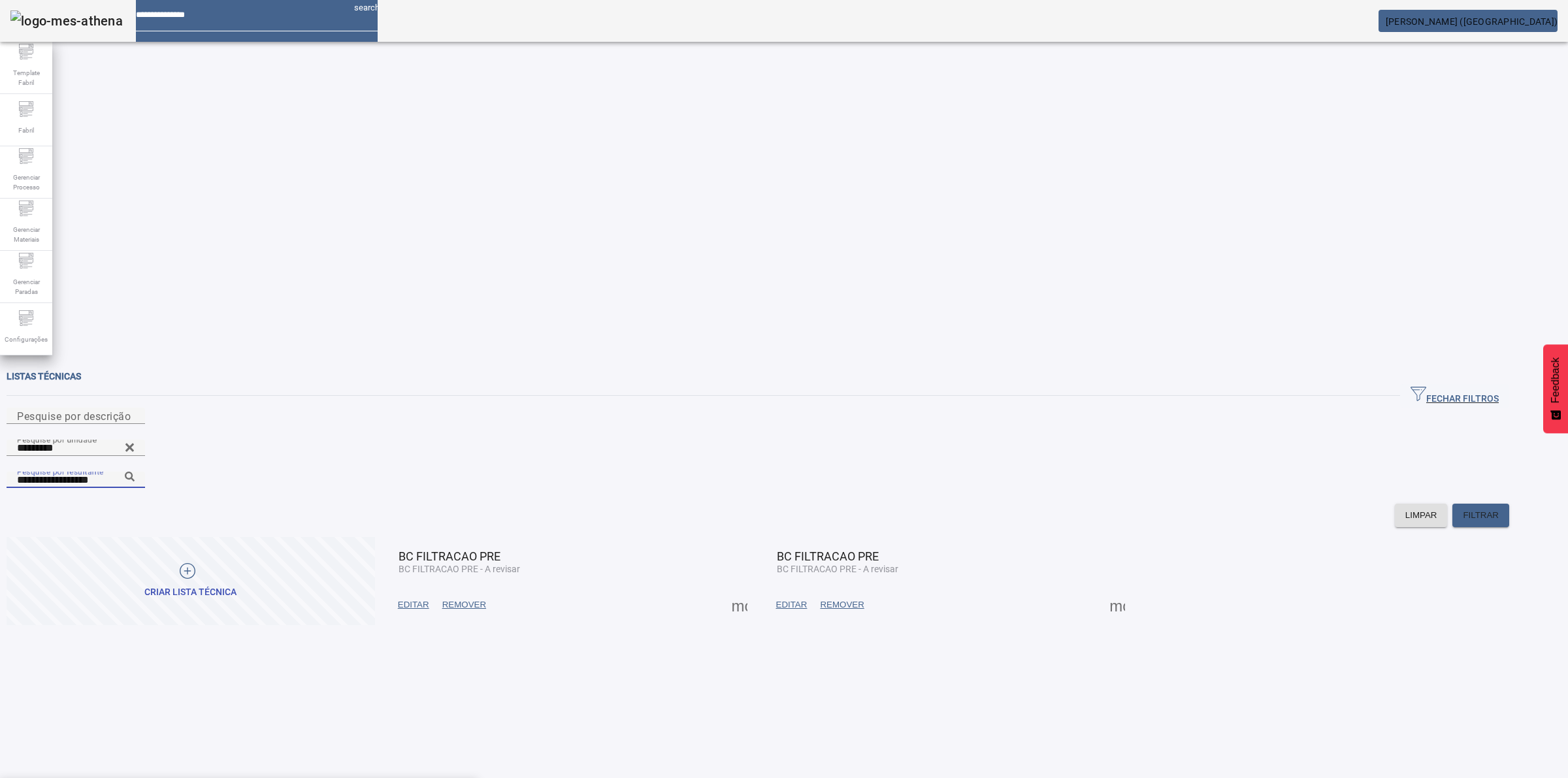
type input "**********"
click at [1499, 509] on span "FILTRAR" at bounding box center [1480, 516] width 36 height 13
click at [436, 590] on span at bounding box center [414, 605] width 45 height 31
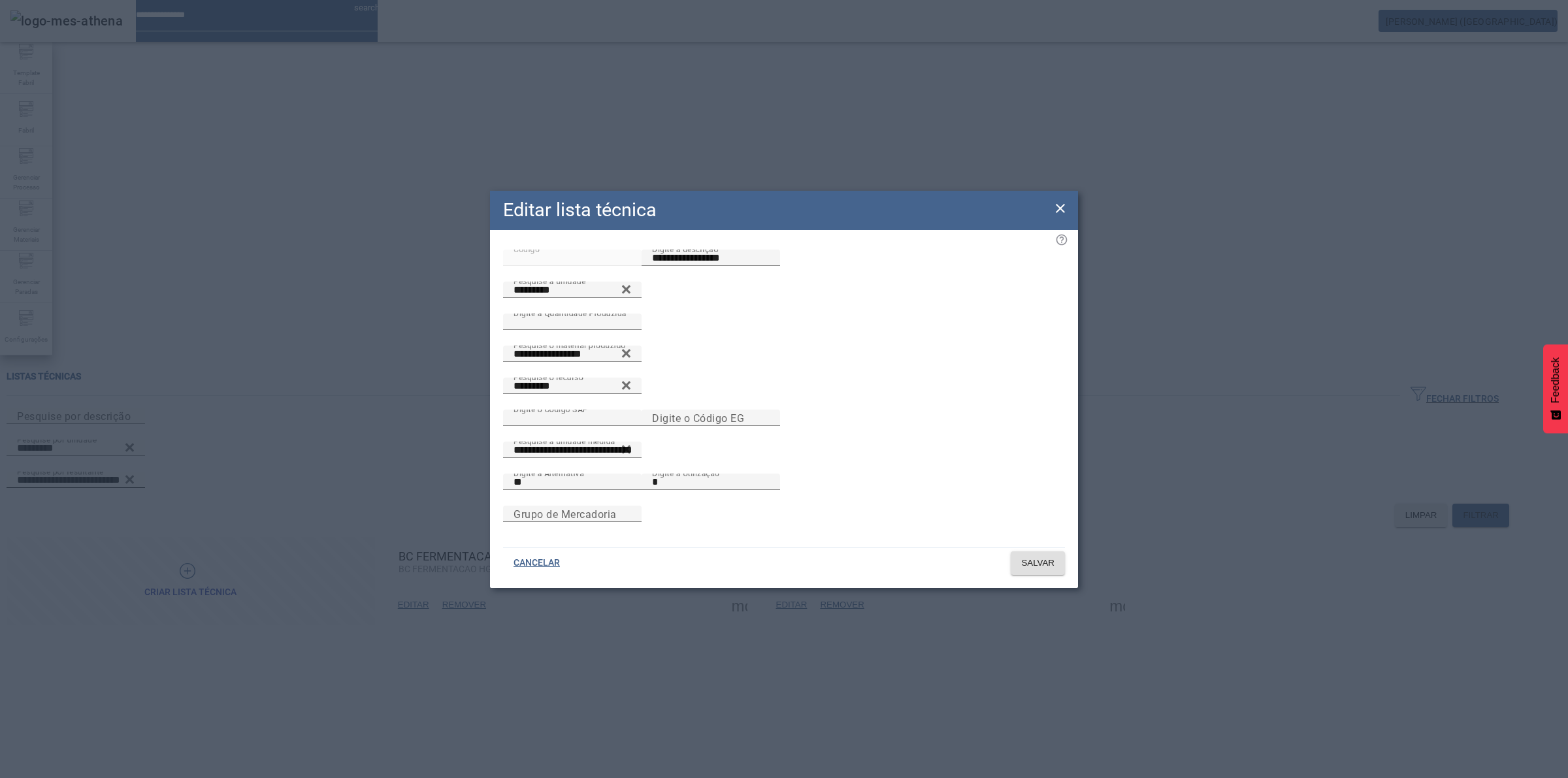
click at [1060, 204] on icon at bounding box center [1060, 208] width 9 height 9
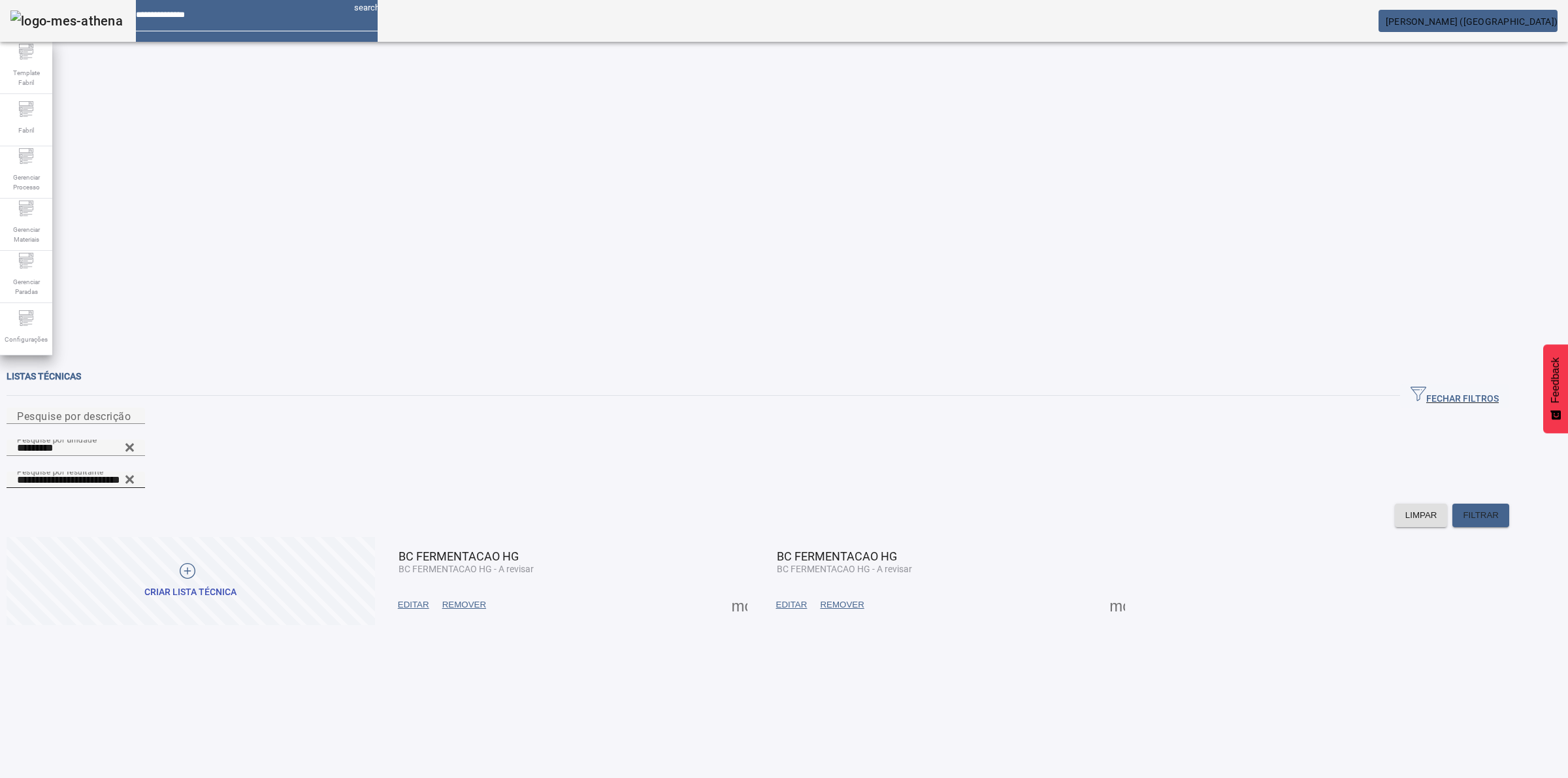
click at [755, 590] on span at bounding box center [739, 605] width 31 height 31
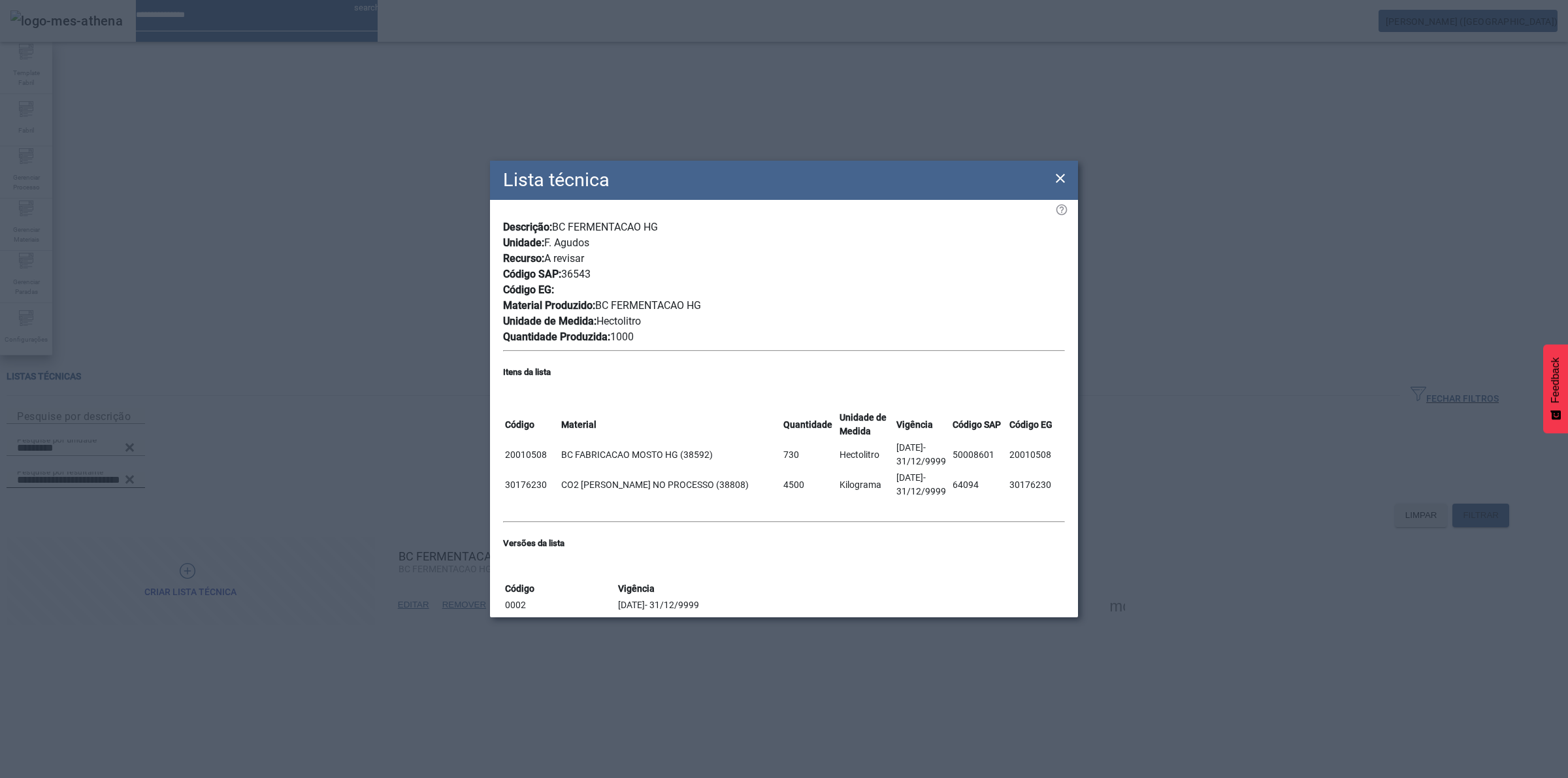
click at [813, 441] on td "730" at bounding box center [810, 455] width 55 height 29
